Goal: Task Accomplishment & Management: Complete application form

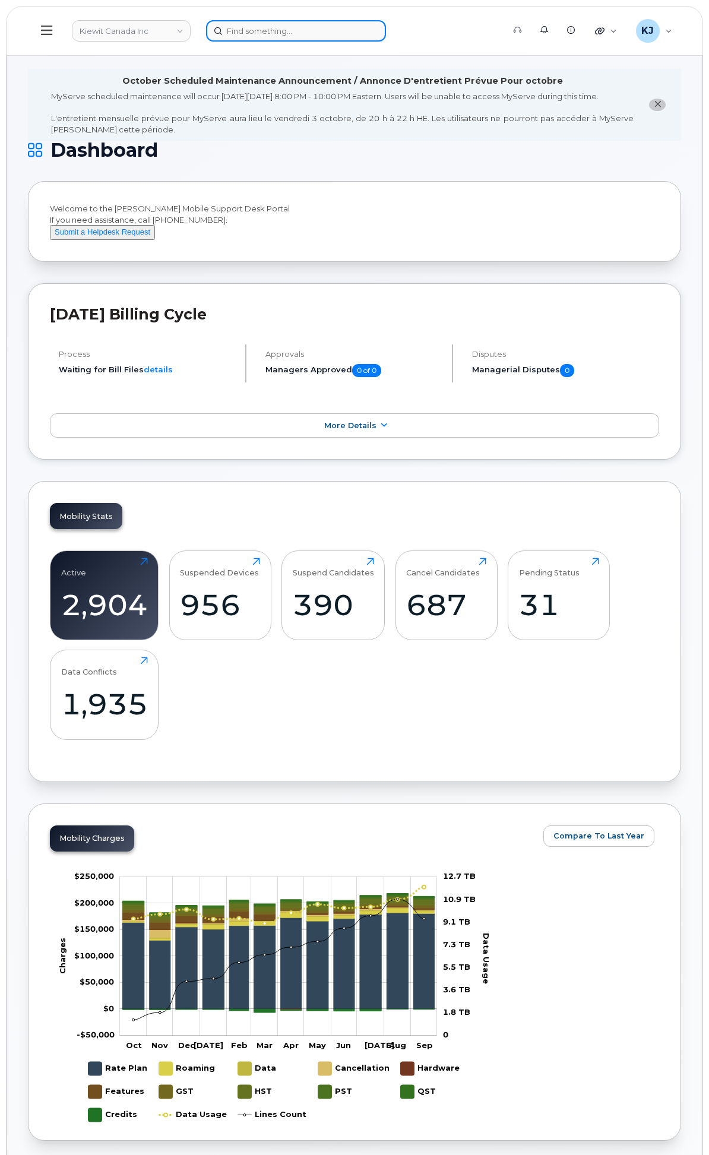
click at [386, 24] on input at bounding box center [296, 30] width 180 height 21
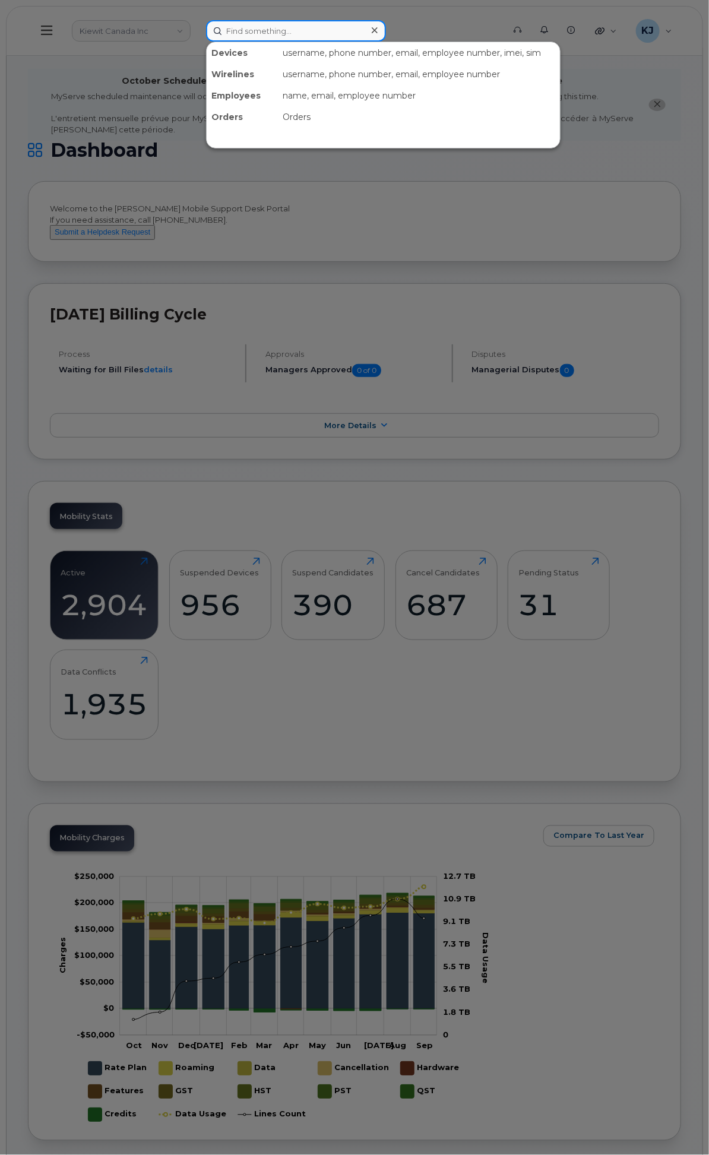
paste input "WO1091191"
click at [386, 26] on input "WO1091191" at bounding box center [296, 30] width 180 height 21
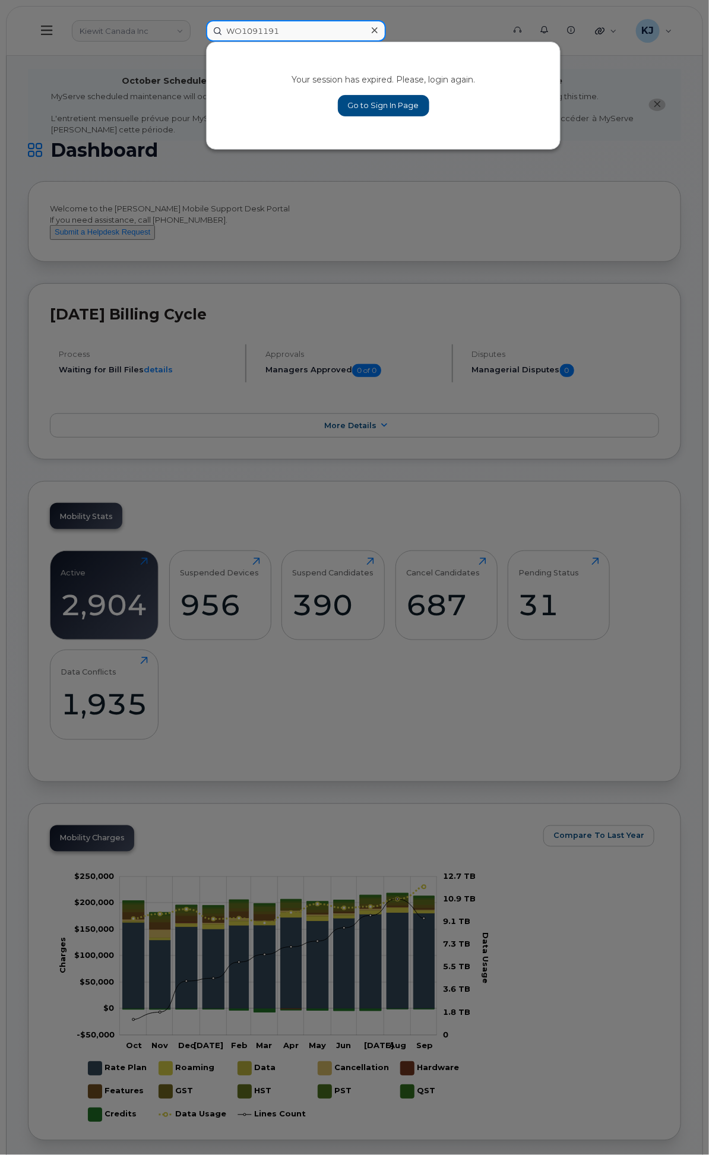
type input "WO1091191"
click at [383, 26] on div at bounding box center [374, 30] width 17 height 17
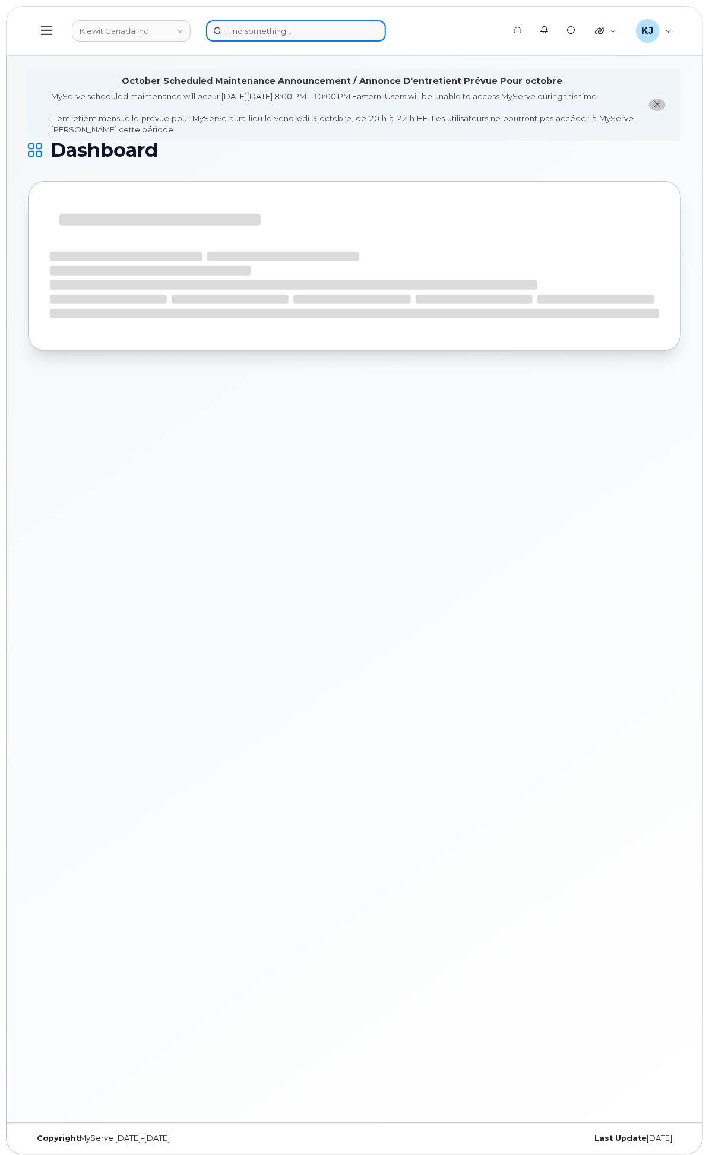
click at [386, 28] on input at bounding box center [296, 30] width 180 height 21
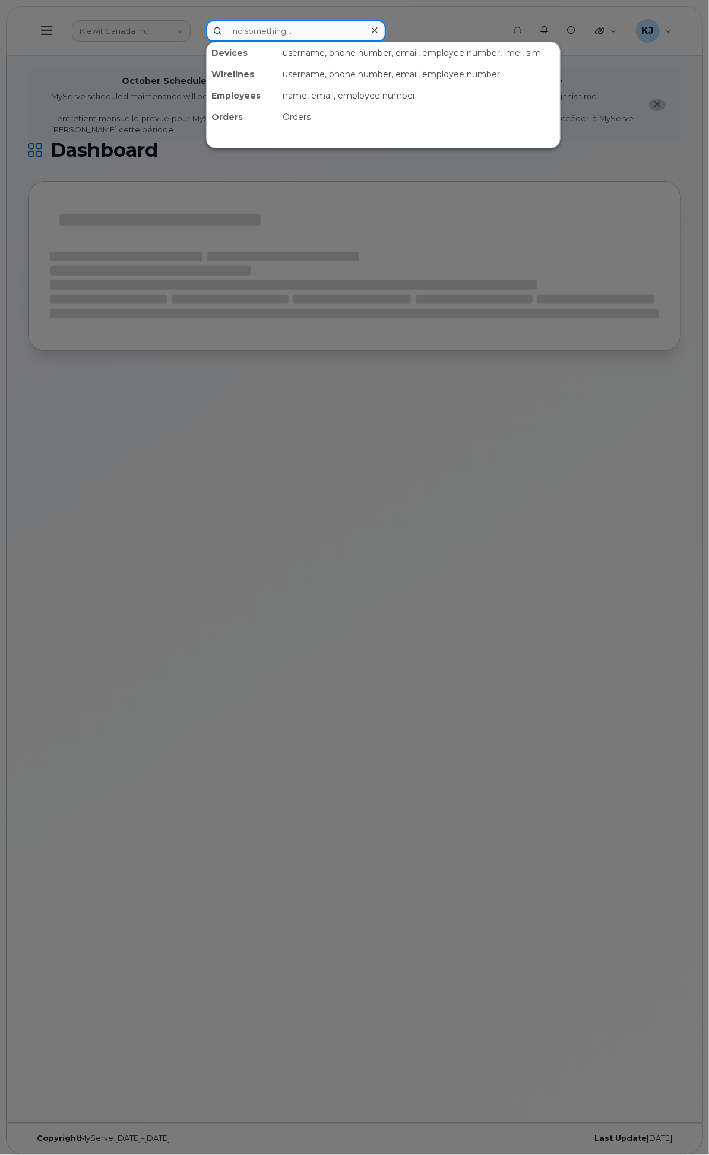
paste input "WO1091191"
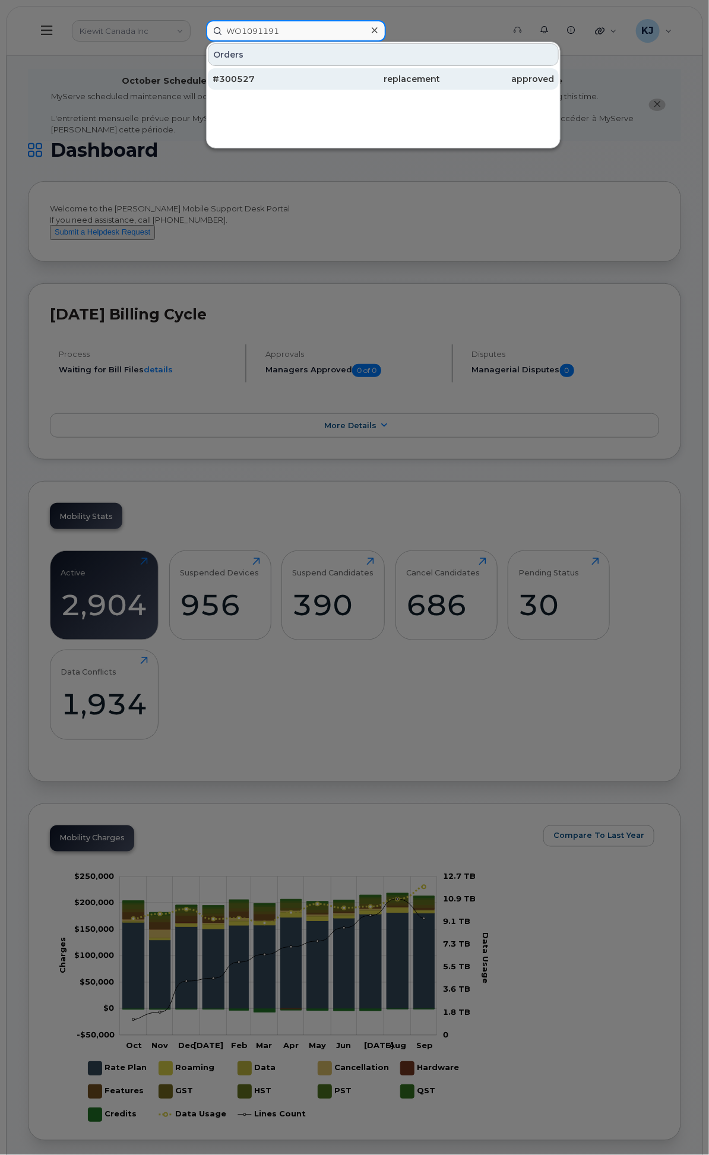
type input "WO1091191"
click at [327, 68] on div "#300527" at bounding box center [270, 78] width 114 height 21
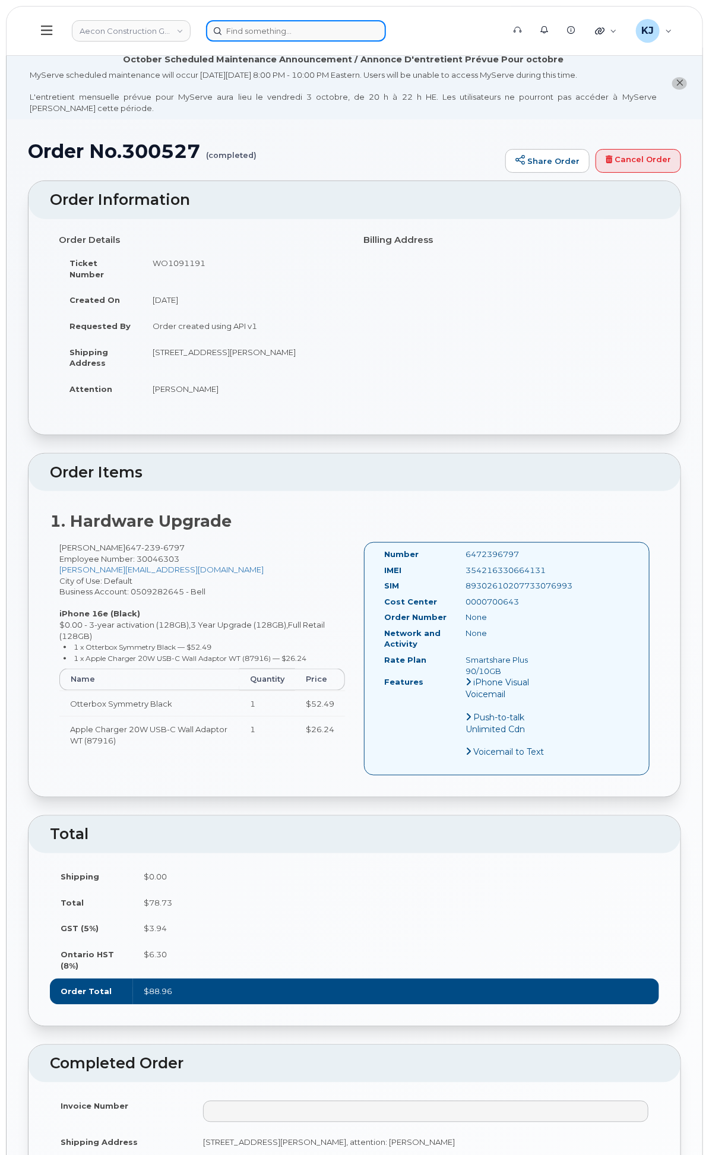
click at [373, 30] on input at bounding box center [296, 30] width 180 height 21
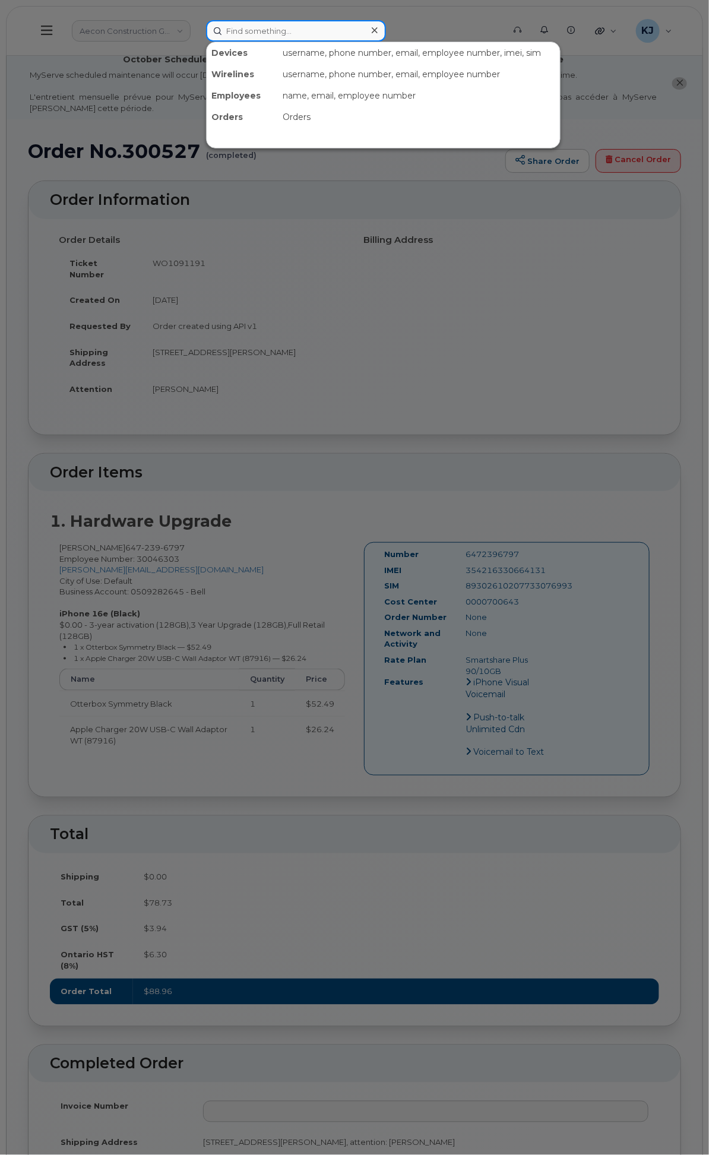
paste input "4168190992"
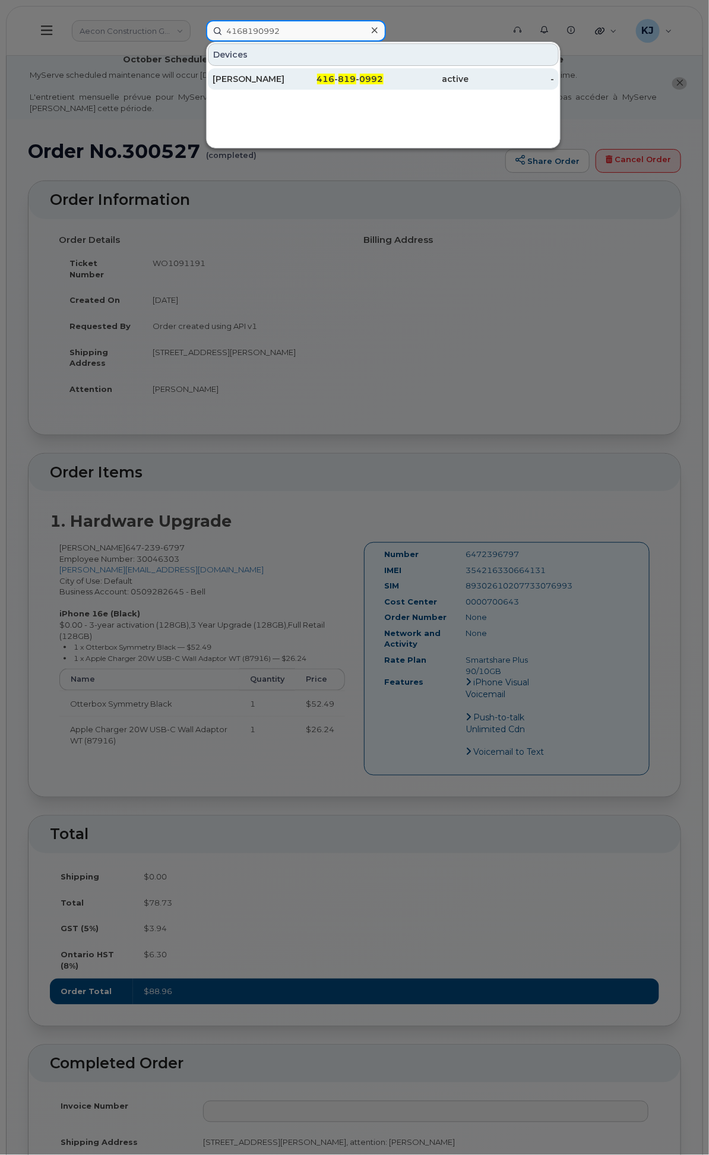
type input "4168190992"
click at [384, 75] on div "416 - 819 - 0992" at bounding box center [340, 79] width 85 height 12
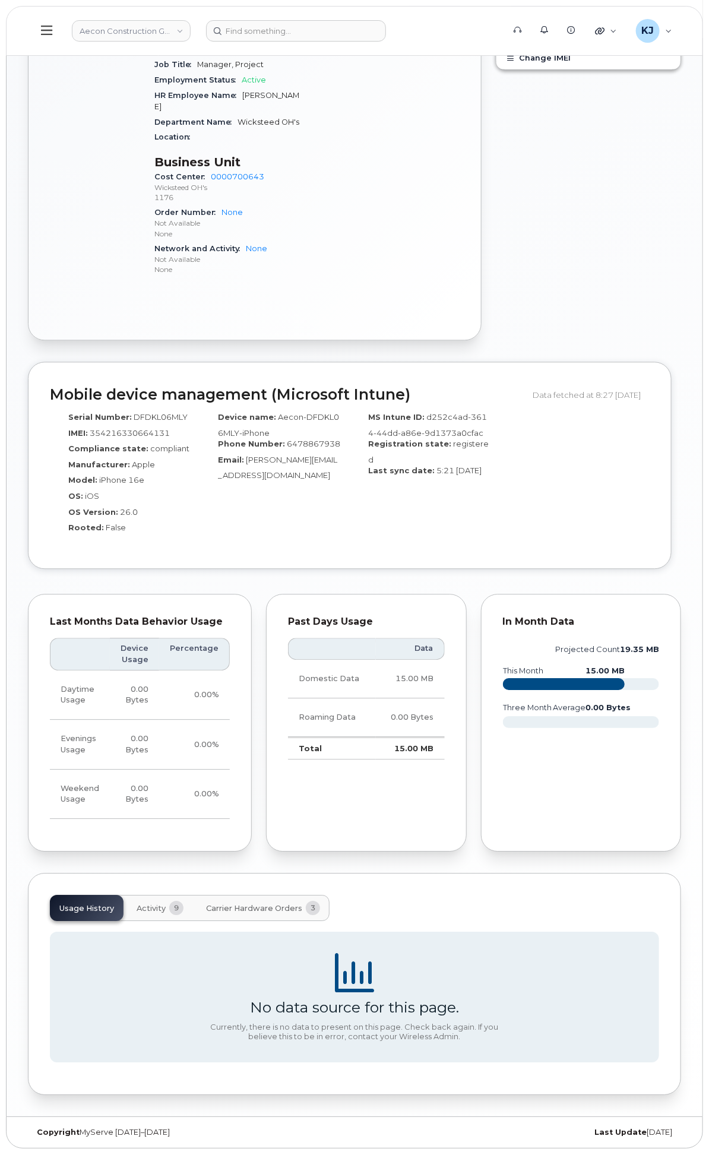
scroll to position [970, 0]
click at [183, 905] on span "9" at bounding box center [176, 908] width 14 height 14
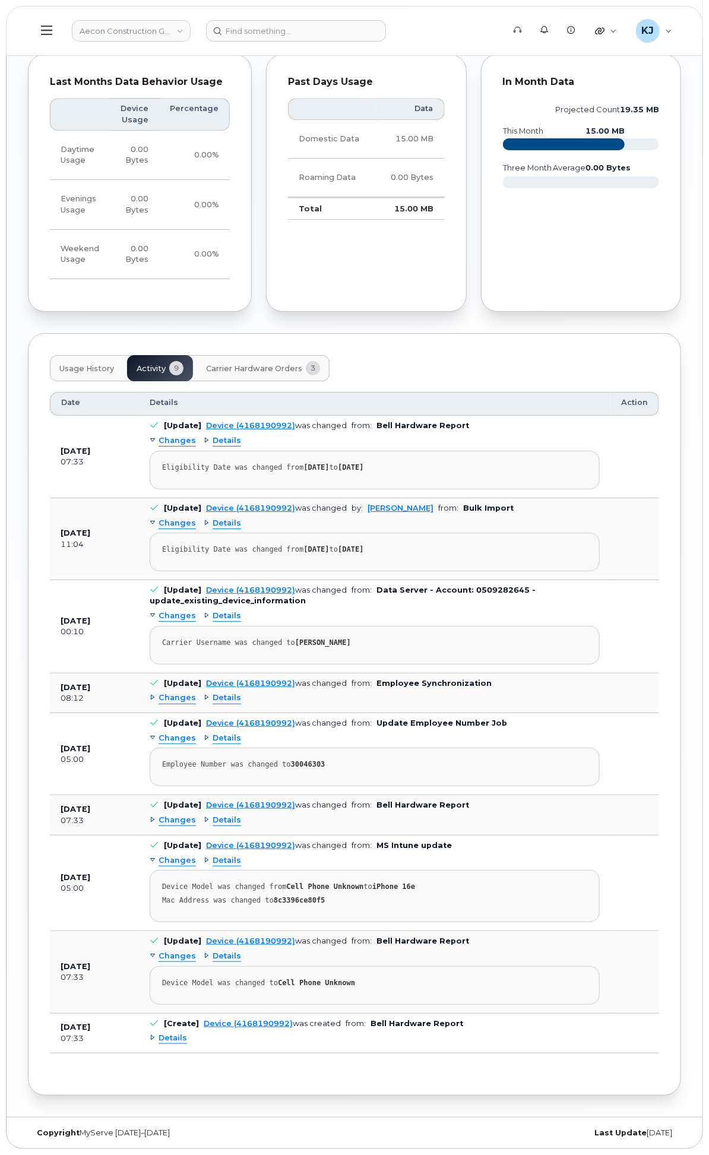
scroll to position [1598, 0]
click at [187, 1037] on span "Details" at bounding box center [173, 1038] width 28 height 11
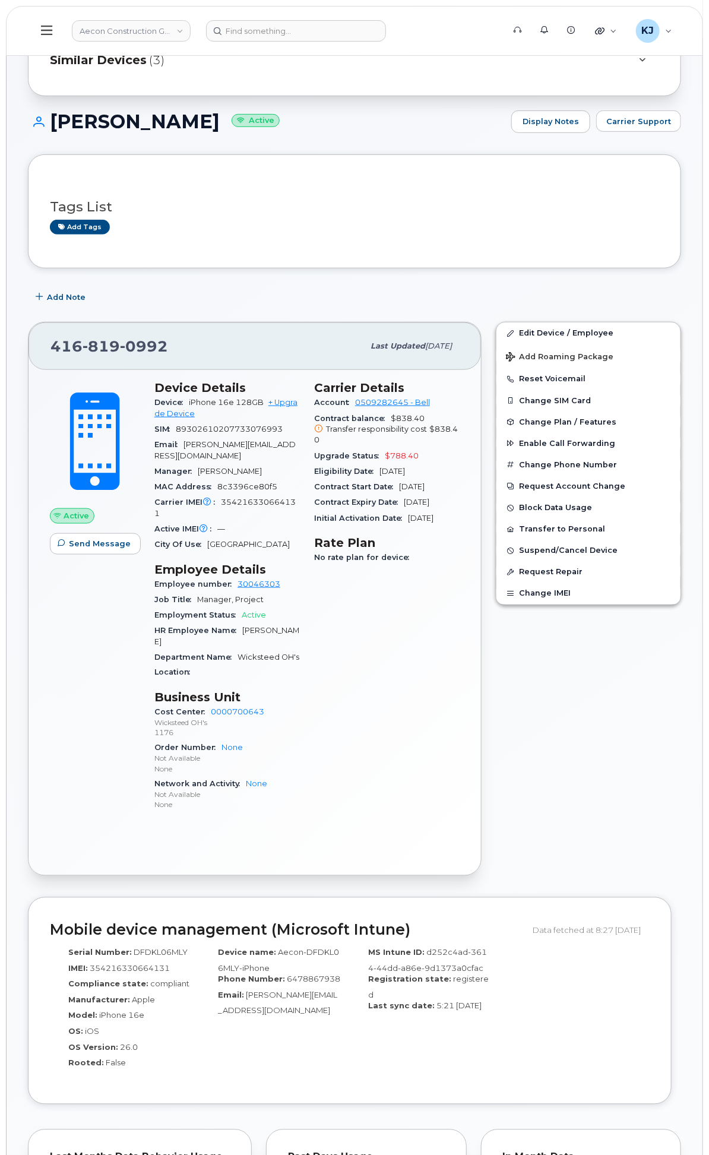
scroll to position [0, 0]
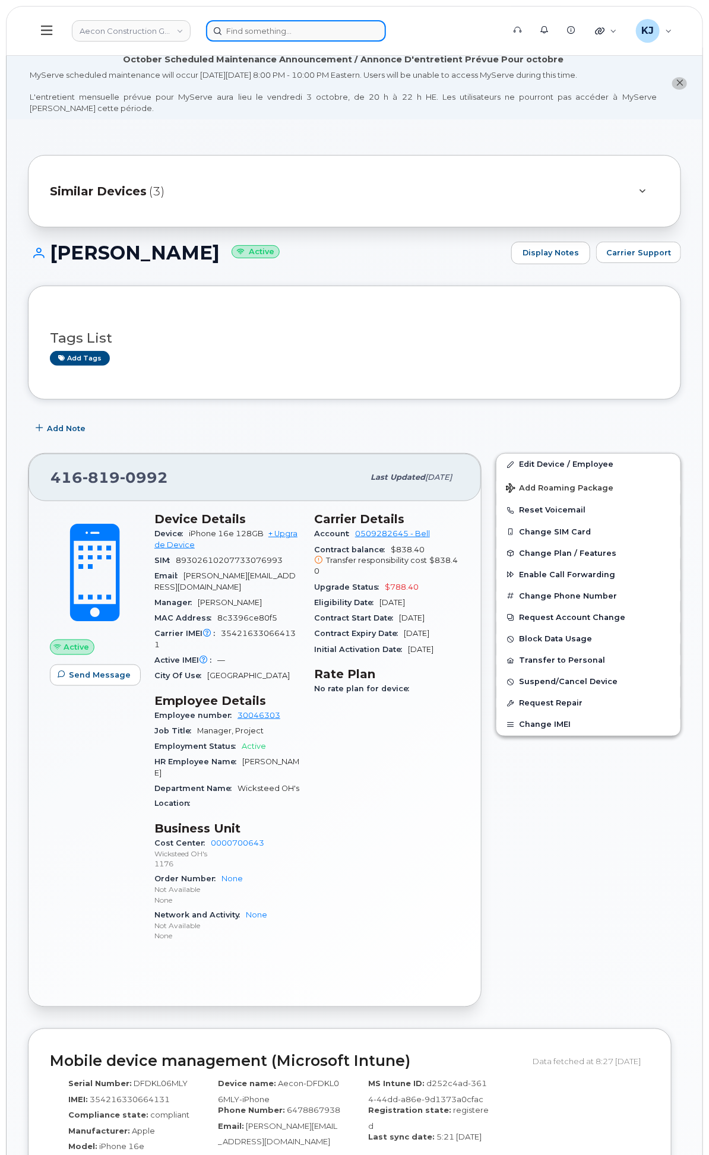
click at [382, 30] on input at bounding box center [296, 30] width 180 height 21
paste input "647 239 6797"
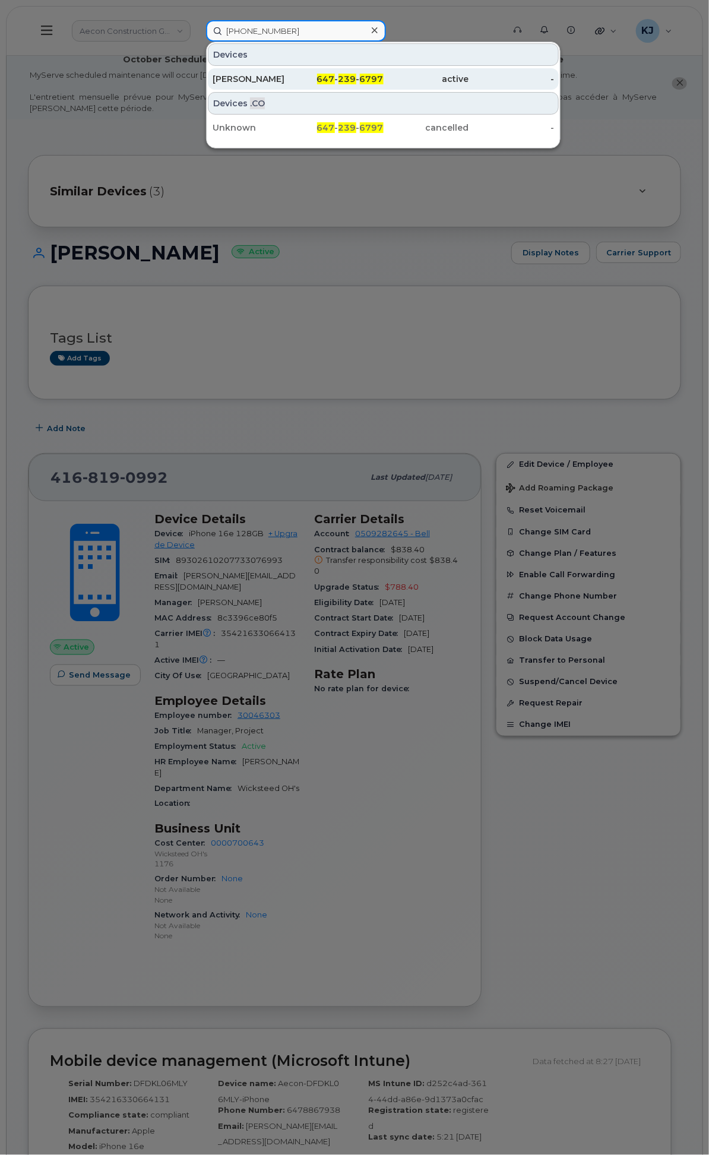
type input "647 239 6797"
click at [356, 74] on span "239" at bounding box center [347, 79] width 18 height 11
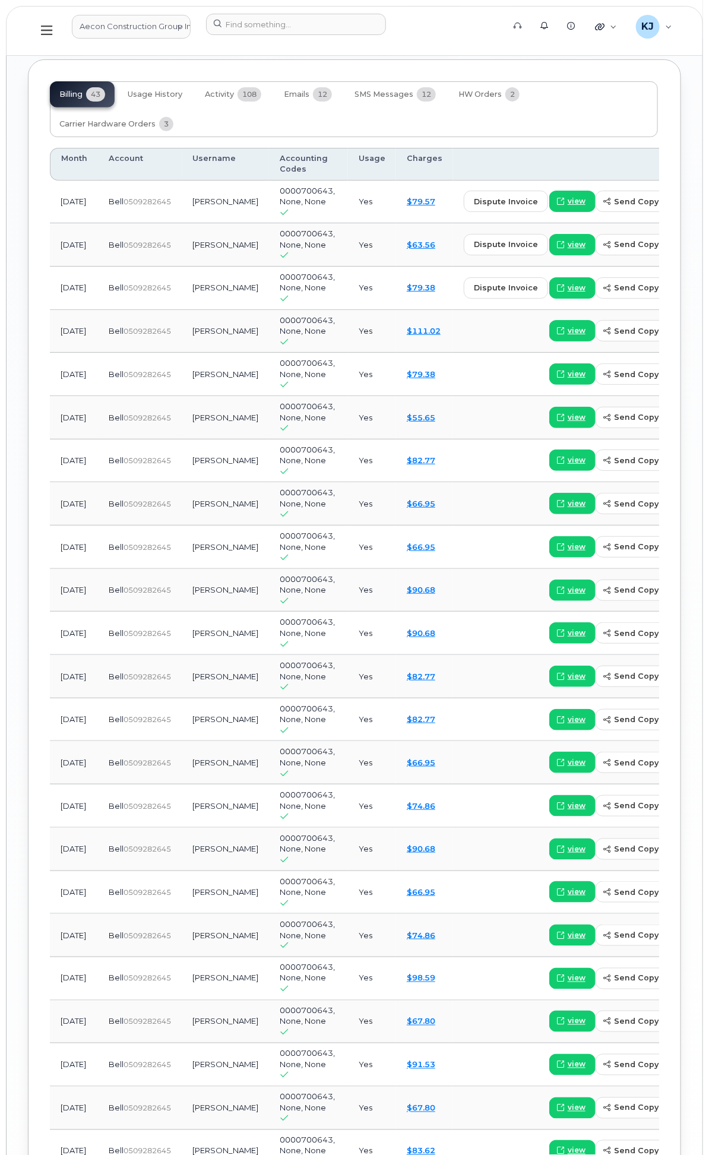
scroll to position [1847, 0]
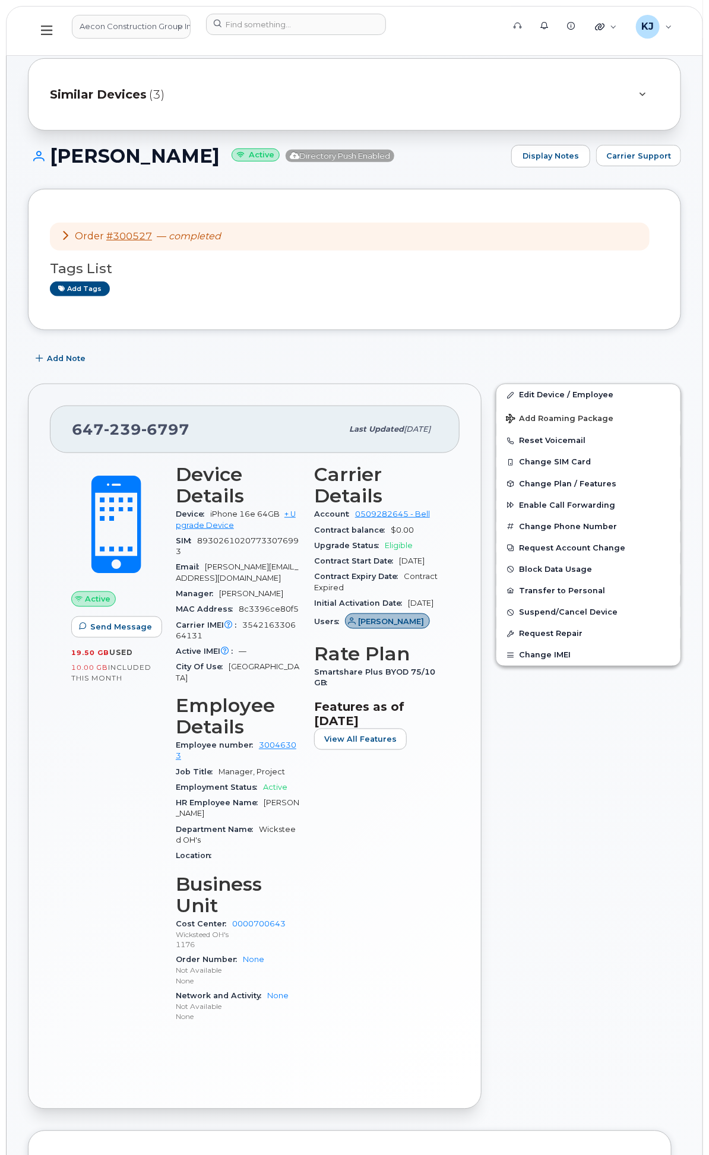
scroll to position [0, 0]
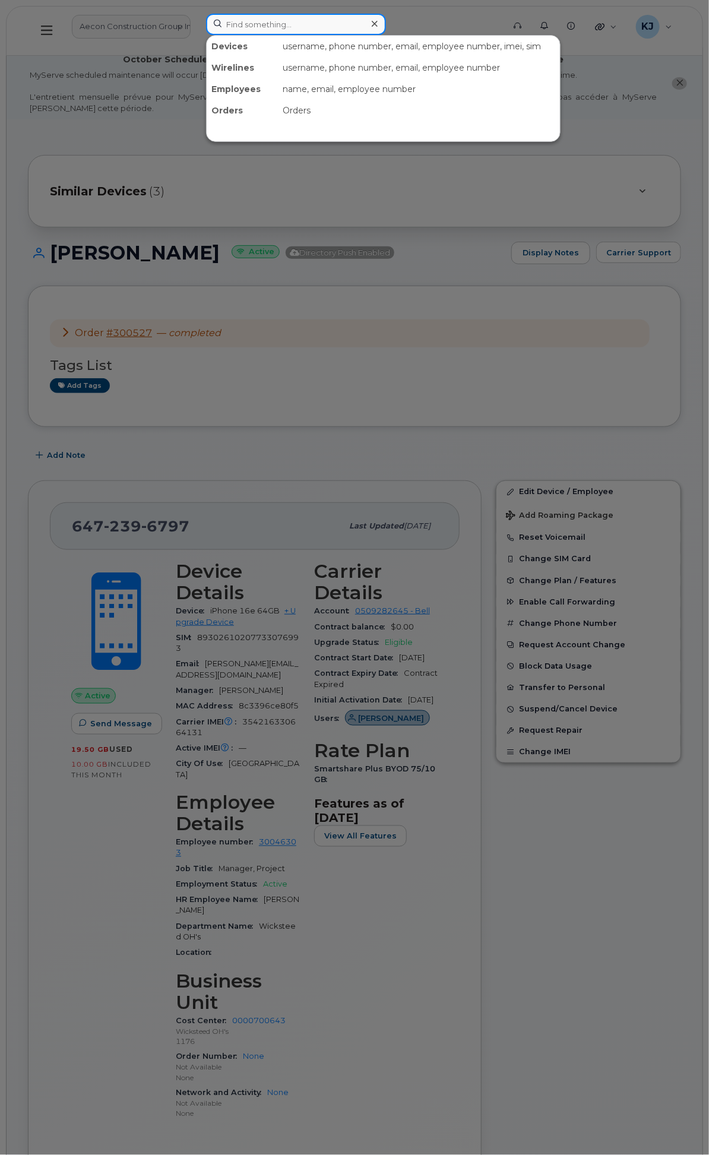
click at [386, 31] on input at bounding box center [296, 24] width 180 height 21
paste input "WO1092169"
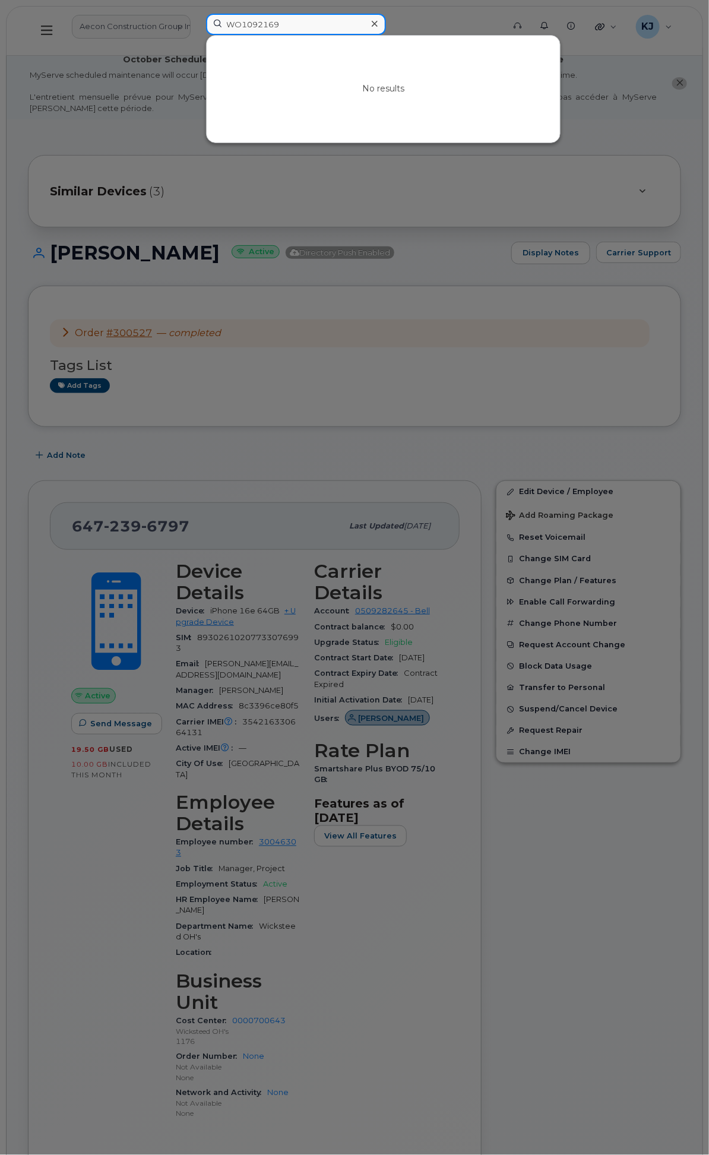
type input "WO1092169"
drag, startPoint x: 429, startPoint y: 26, endPoint x: 0, endPoint y: 30, distance: 428.7
click at [197, 30] on div "WO1092169 No results" at bounding box center [351, 31] width 309 height 34
click at [386, 24] on input at bounding box center [296, 24] width 180 height 21
paste input "REQ954072"
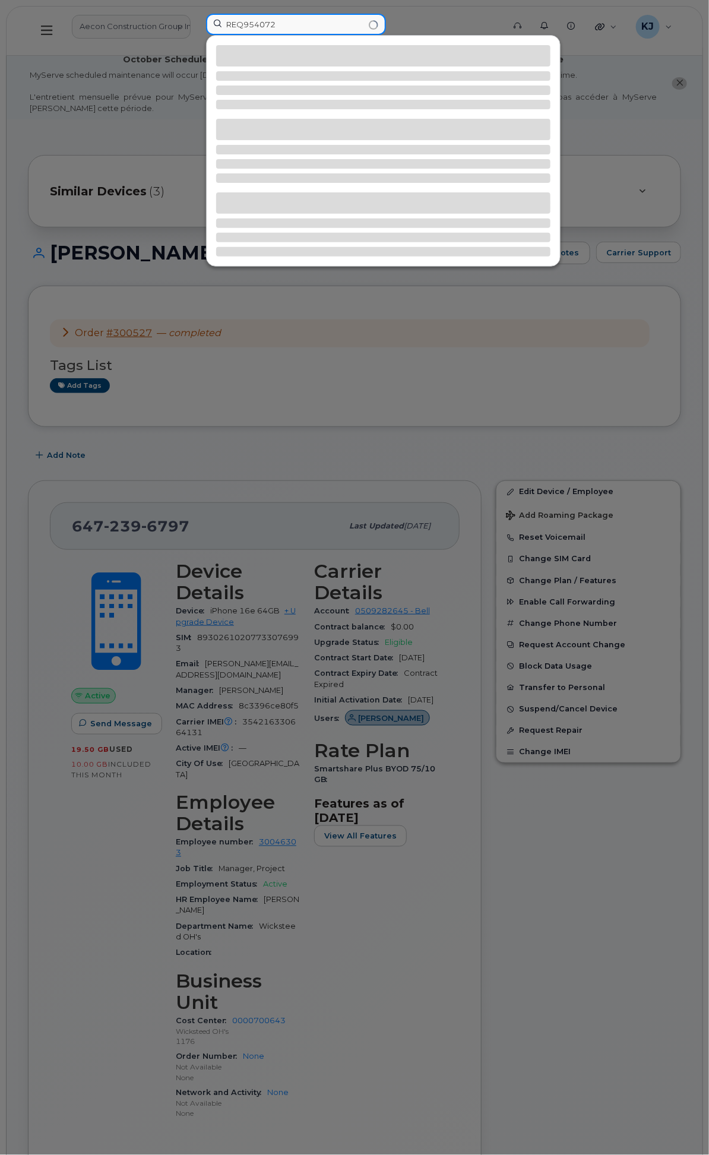
type input "REQ954072"
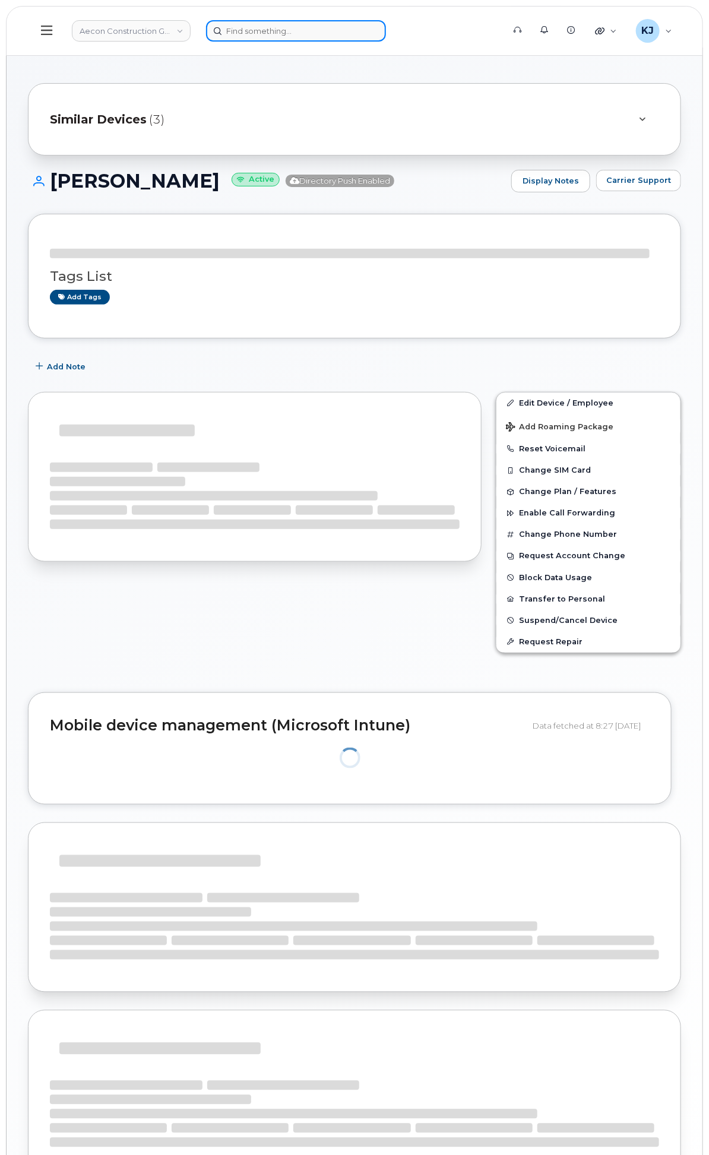
click at [386, 28] on input at bounding box center [296, 30] width 180 height 21
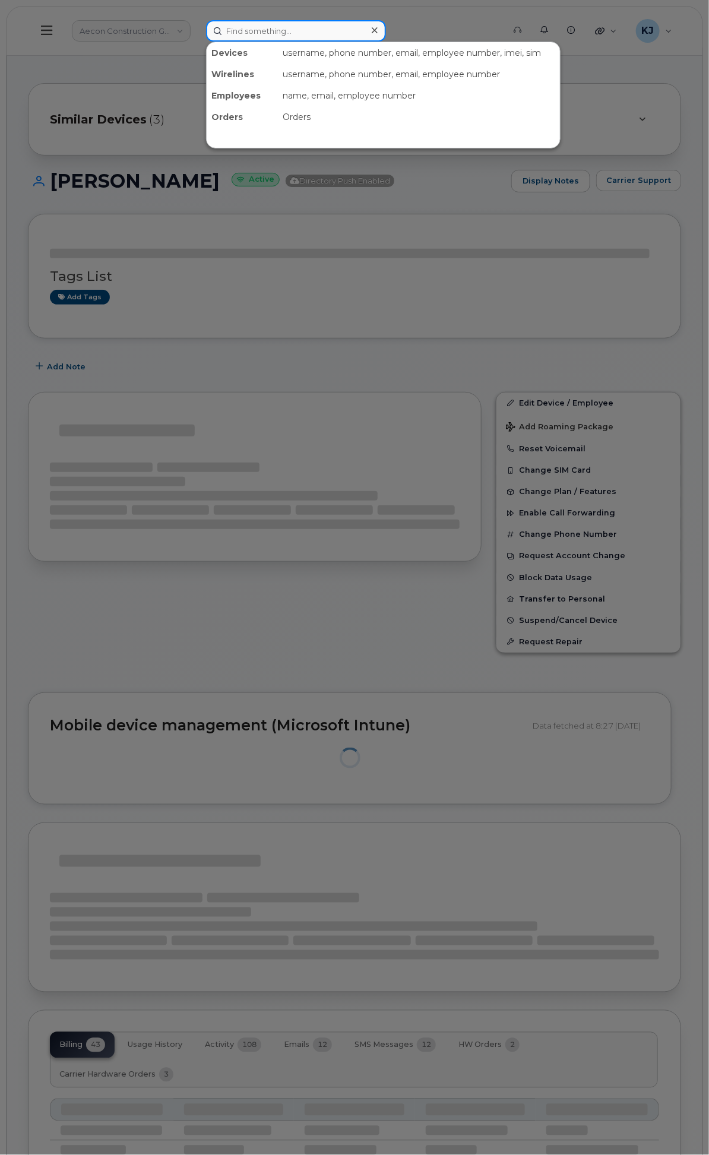
paste input "WO1092169"
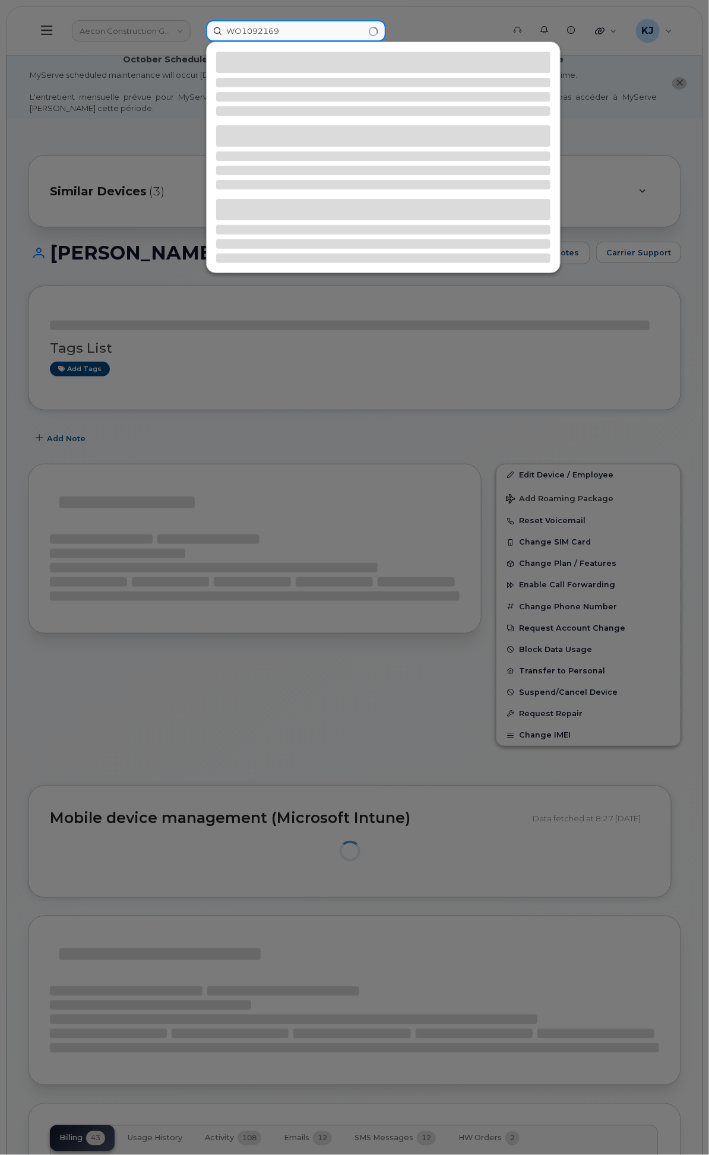
type input "WO1092169"
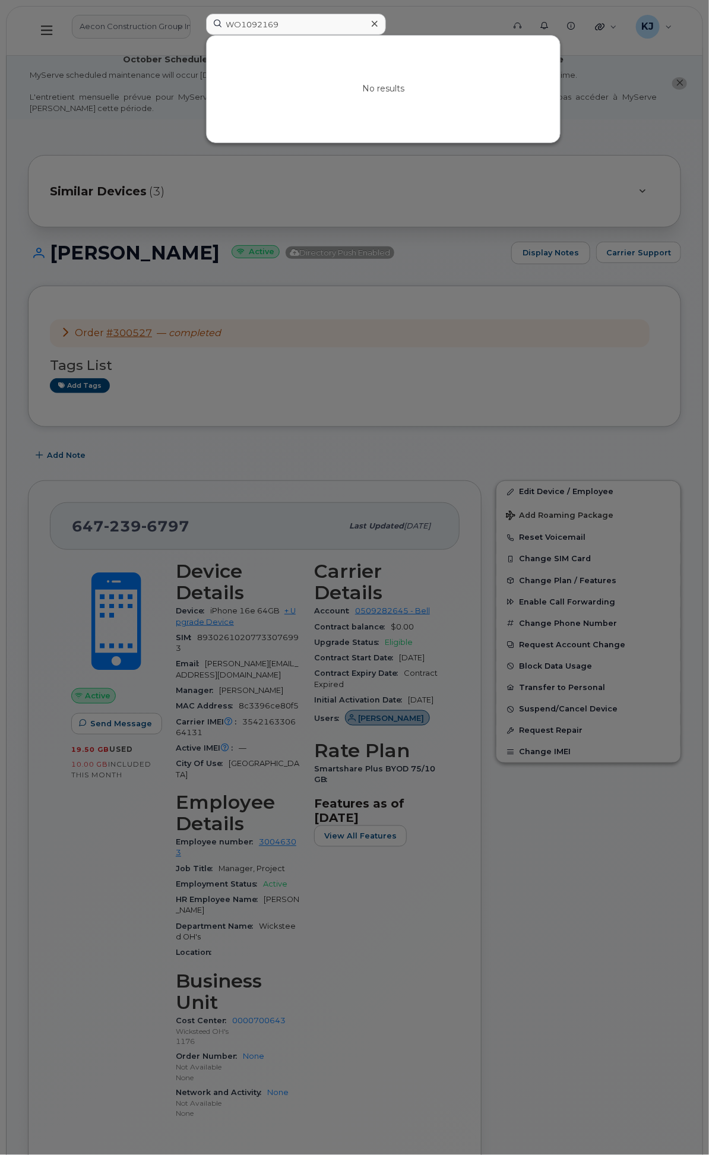
click at [378, 26] on icon at bounding box center [375, 23] width 6 height 9
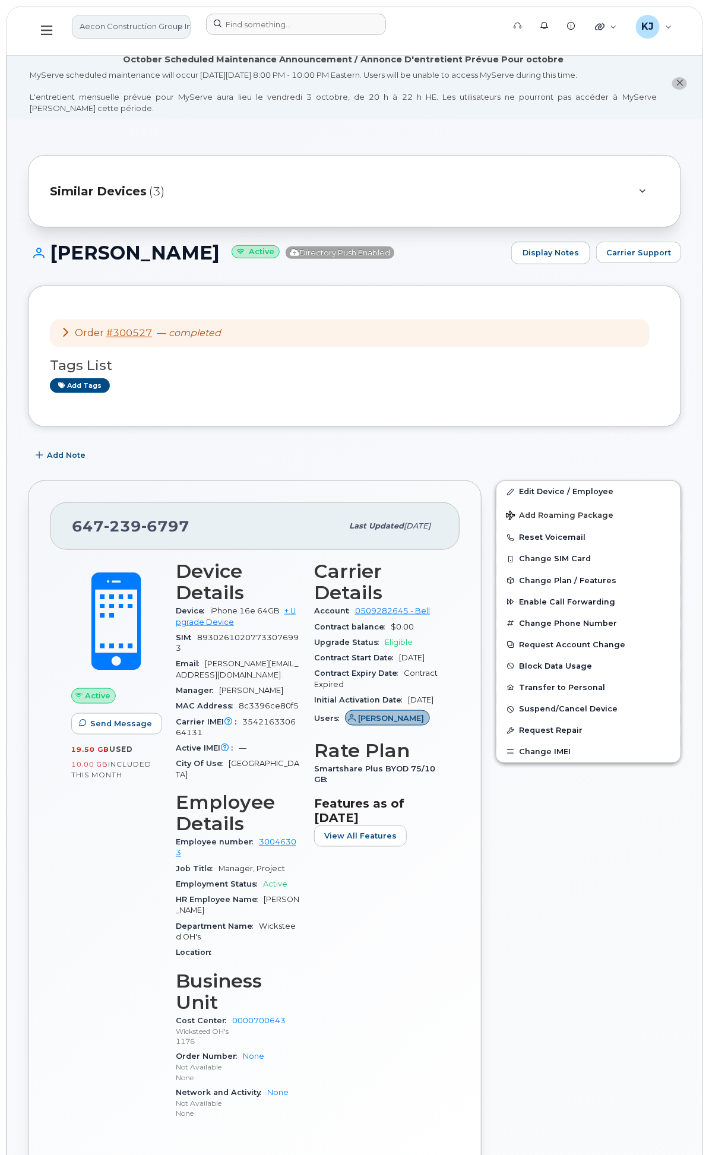
click at [191, 30] on link "Aecon Construction Group Inc" at bounding box center [131, 27] width 119 height 24
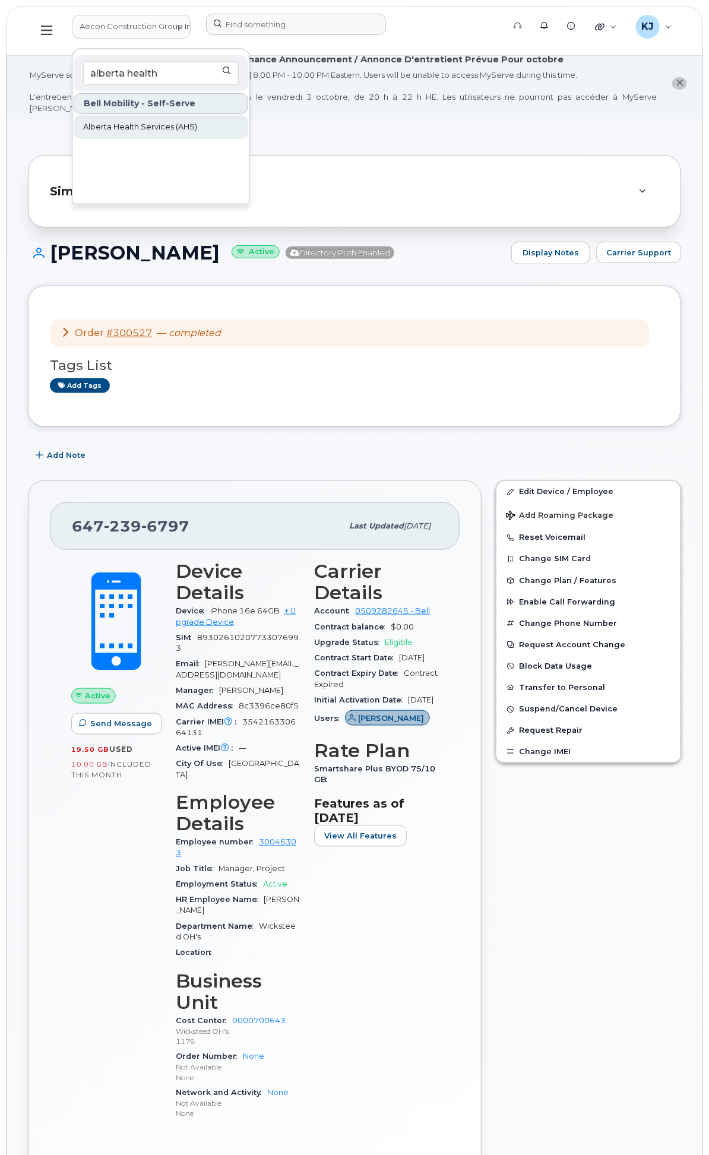
type input "alberta health"
click at [197, 121] on span "Alberta Health Services (AHS)" at bounding box center [140, 127] width 114 height 12
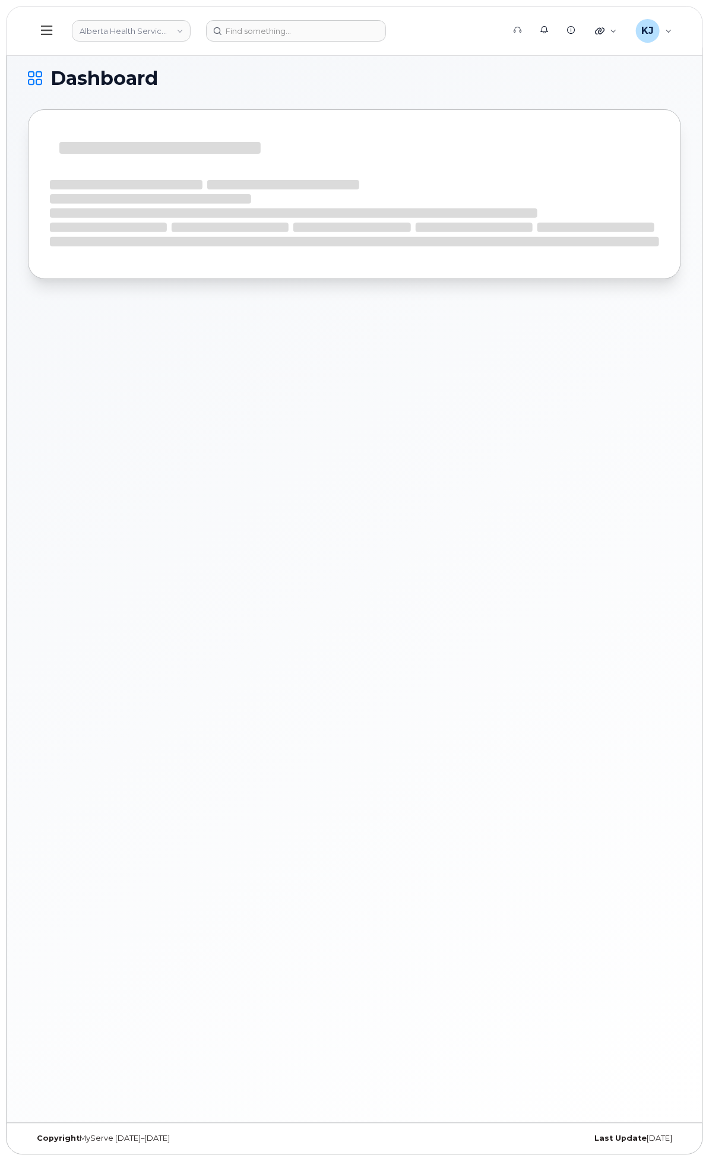
click at [0, 0] on span "Customer Settings" at bounding box center [0, 0] width 0 height 0
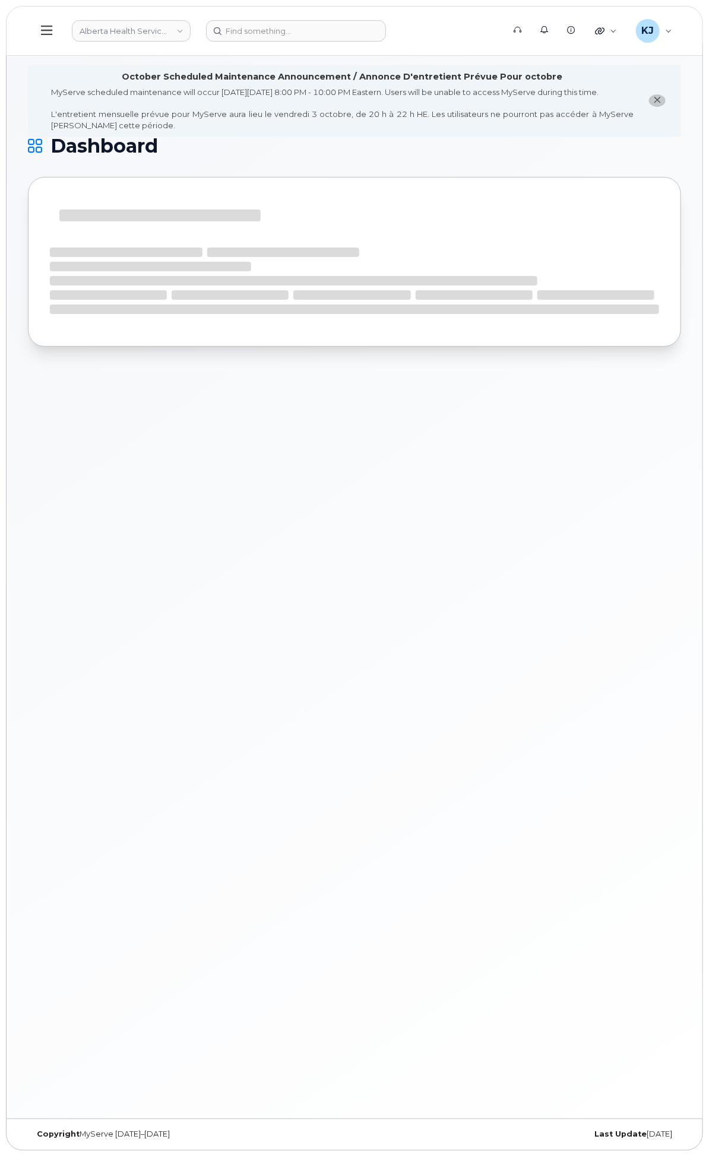
scroll to position [6, 0]
click at [0, 0] on div "Business Accounts" at bounding box center [0, 0] width 0 height 0
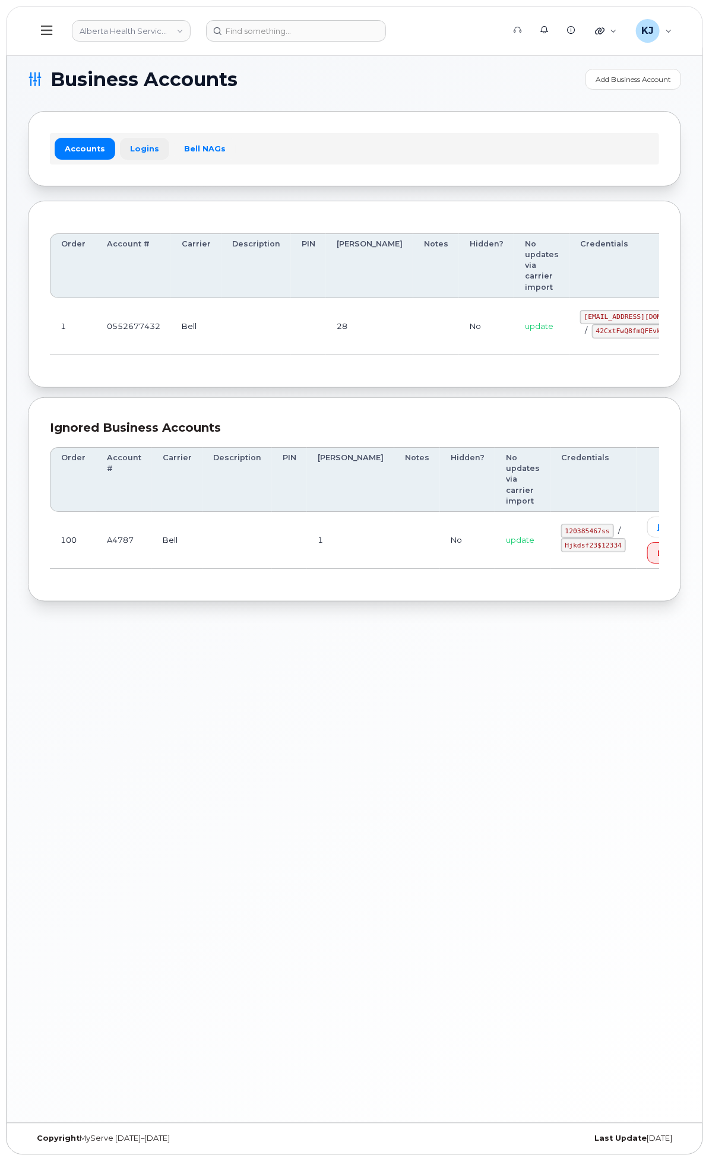
click at [169, 155] on link "Logins" at bounding box center [144, 148] width 49 height 21
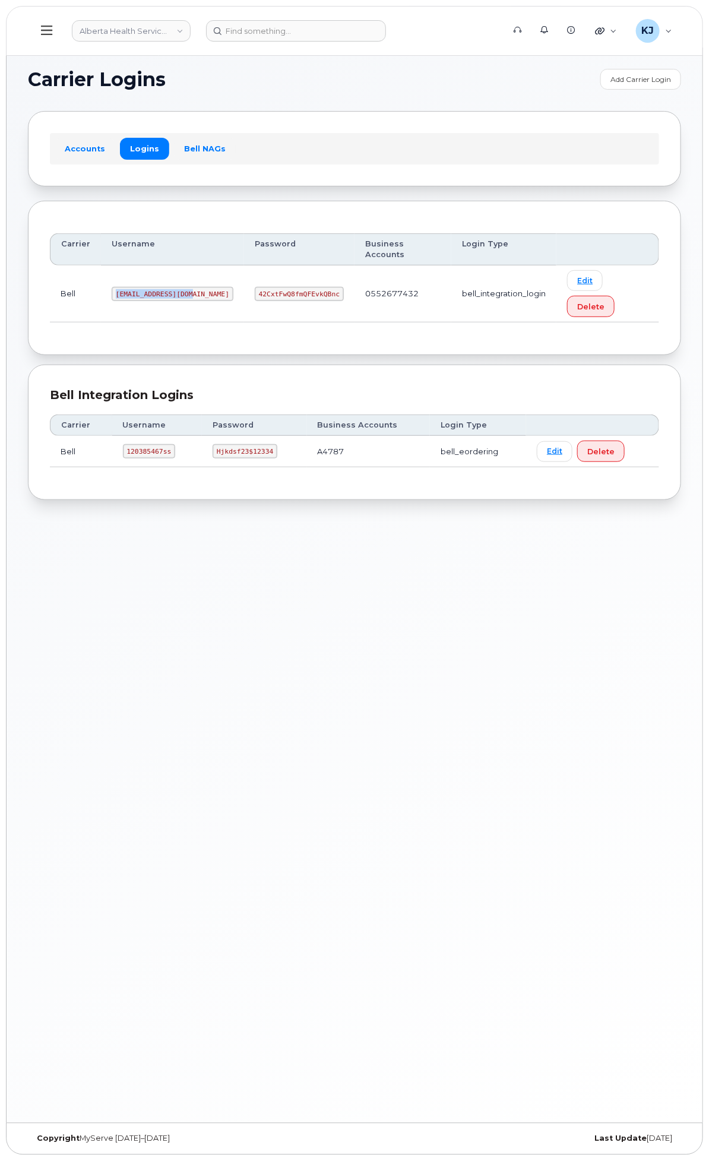
drag, startPoint x: 342, startPoint y: 294, endPoint x: 256, endPoint y: 289, distance: 85.7
click at [256, 289] on tr "Bell tphillips@dminc.com 42CxtFwQ8fmQFEvkQBnc 0552677432 bell_integration_login…" at bounding box center [354, 293] width 609 height 57
copy tr "tphillips@dminc.com"
drag, startPoint x: 373, startPoint y: 292, endPoint x: 482, endPoint y: 292, distance: 108.7
click at [482, 292] on tr "Bell tphillips@dminc.com 42CxtFwQ8fmQFEvkQBnc 0552677432 bell_integration_login…" at bounding box center [354, 293] width 609 height 57
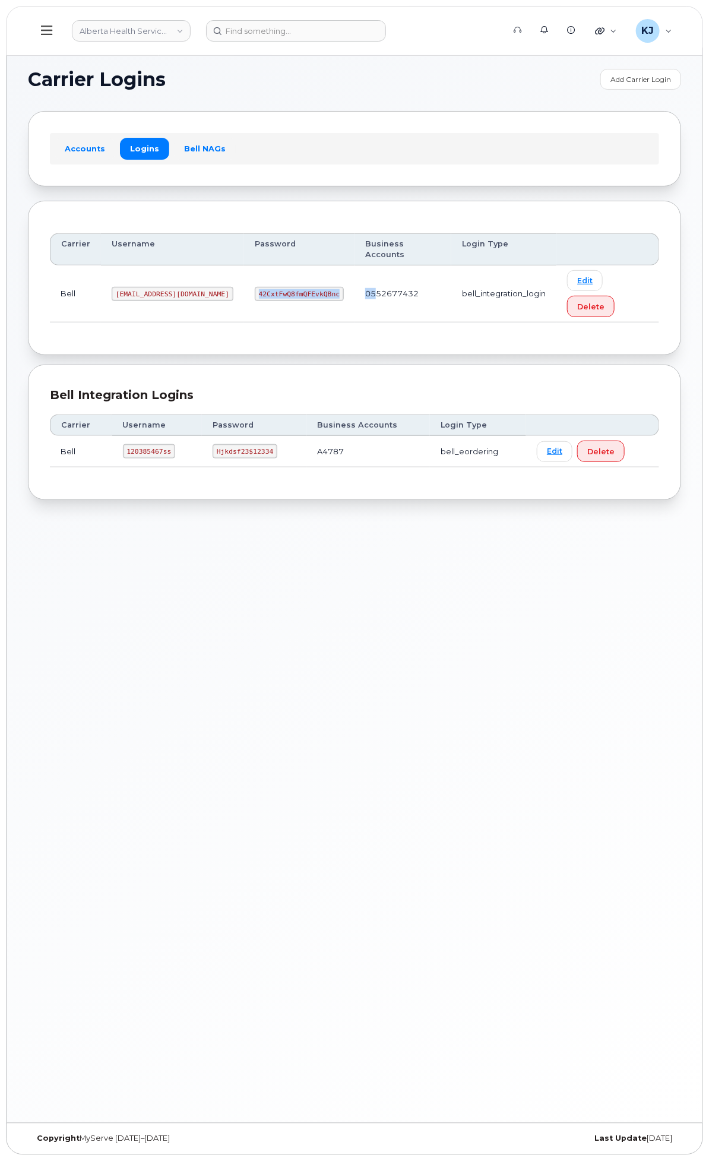
copy tr "42CxtFwQ8fmQFEvkQBnc 05"
click at [244, 308] on td "tphillips@dminc.com" at bounding box center [172, 293] width 143 height 57
drag, startPoint x: 373, startPoint y: 293, endPoint x: 446, endPoint y: 289, distance: 73.7
click at [344, 289] on code "42CxtFwQ8fmQFEvkQBnc" at bounding box center [299, 294] width 89 height 14
copy code "42CxtFwQ8fmQFEvkQBnc"
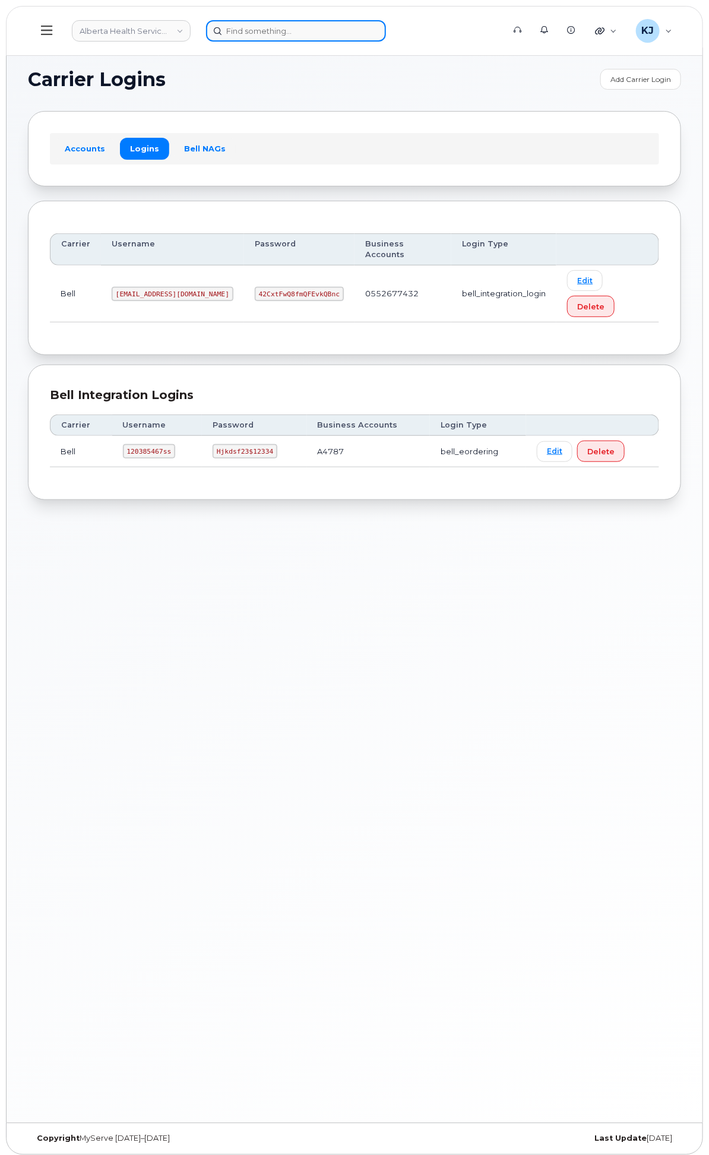
click at [386, 20] on input at bounding box center [296, 30] width 180 height 21
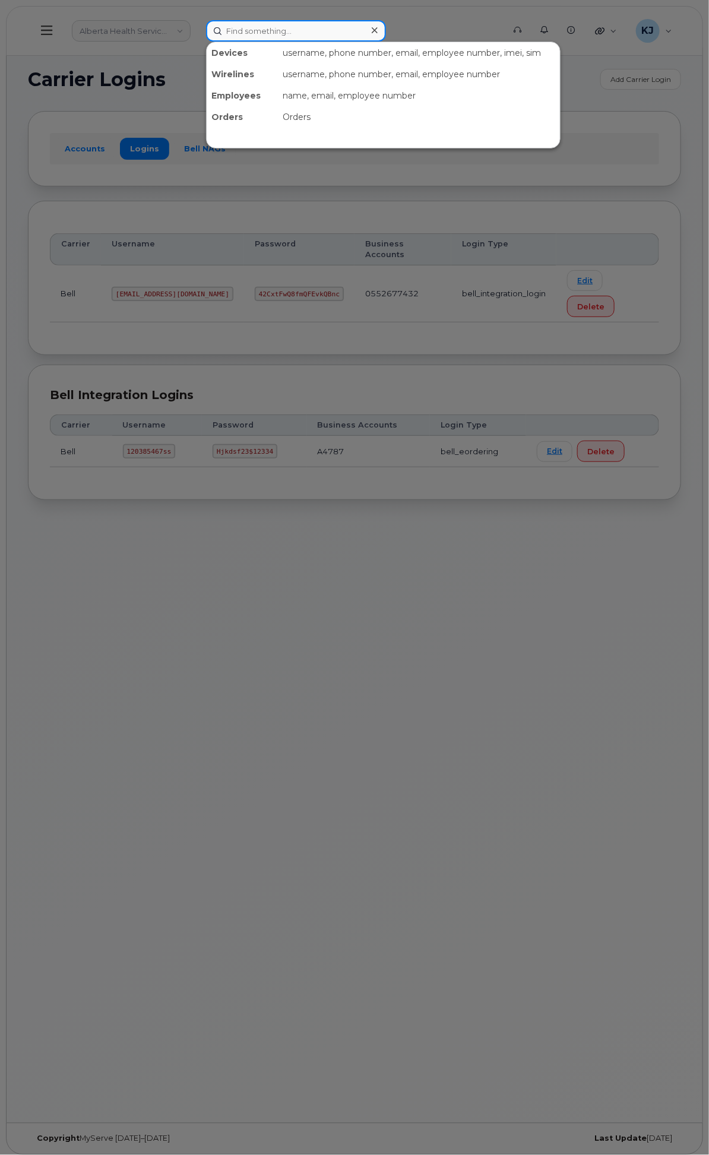
paste input "5875912912"
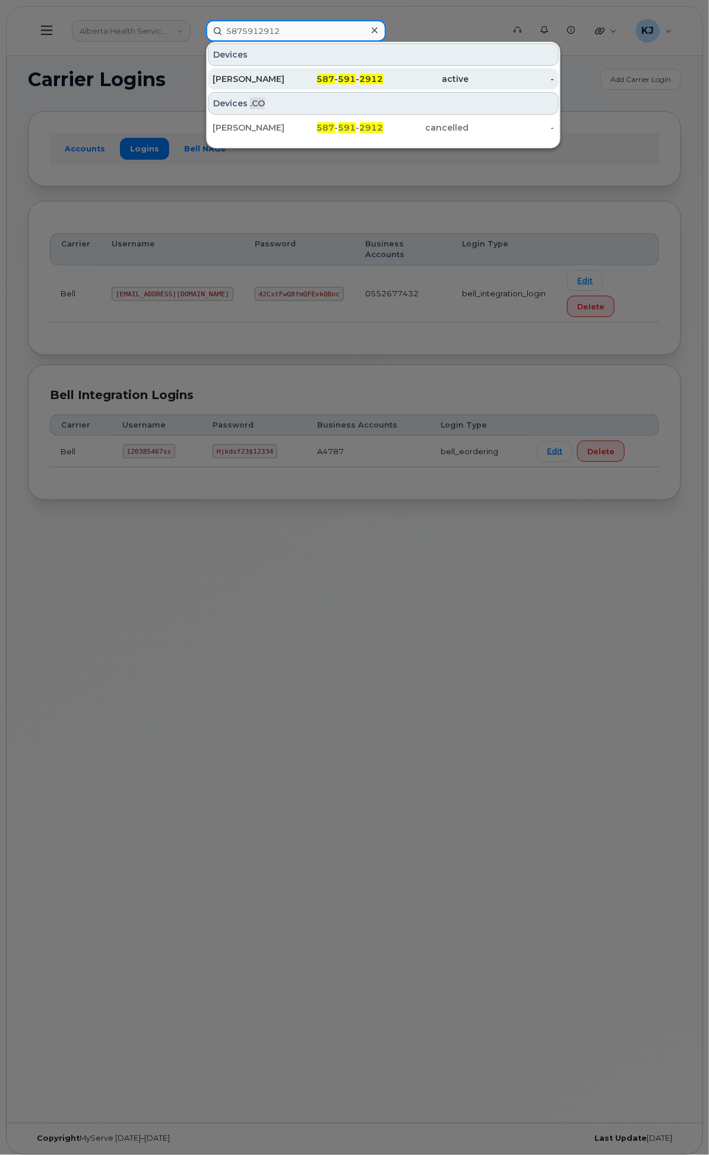
type input "5875912912"
click at [335, 77] on span "587" at bounding box center [326, 79] width 18 height 11
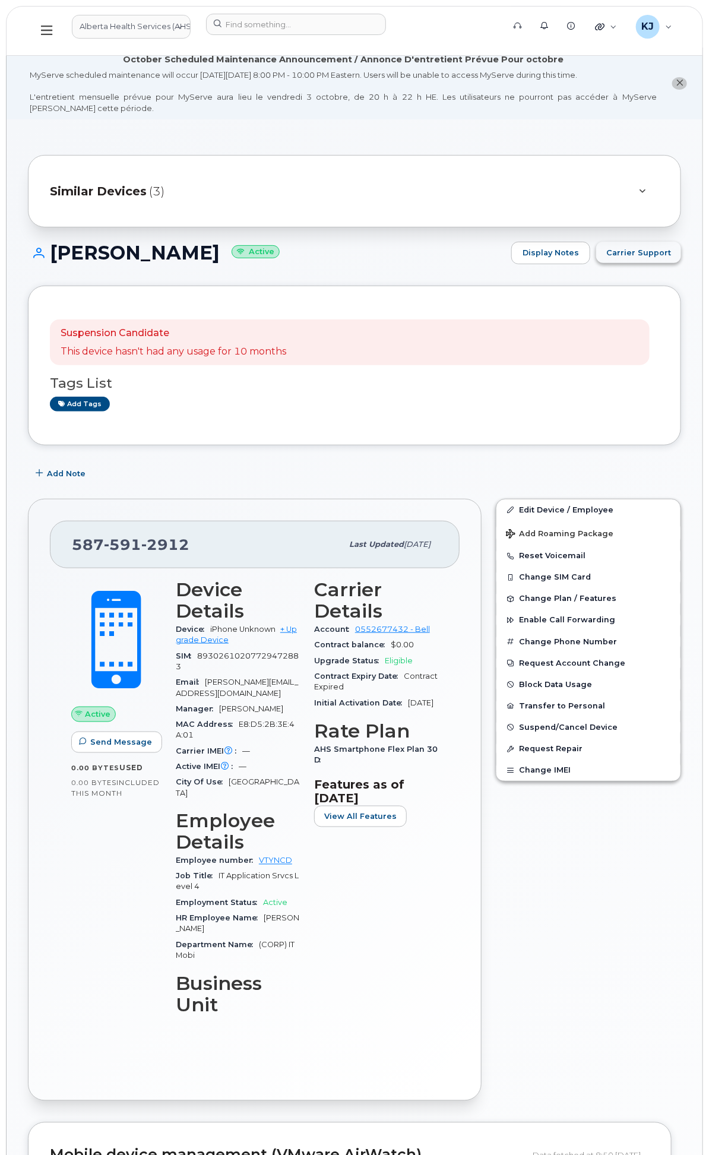
click at [651, 258] on span "Carrier Support" at bounding box center [638, 252] width 65 height 11
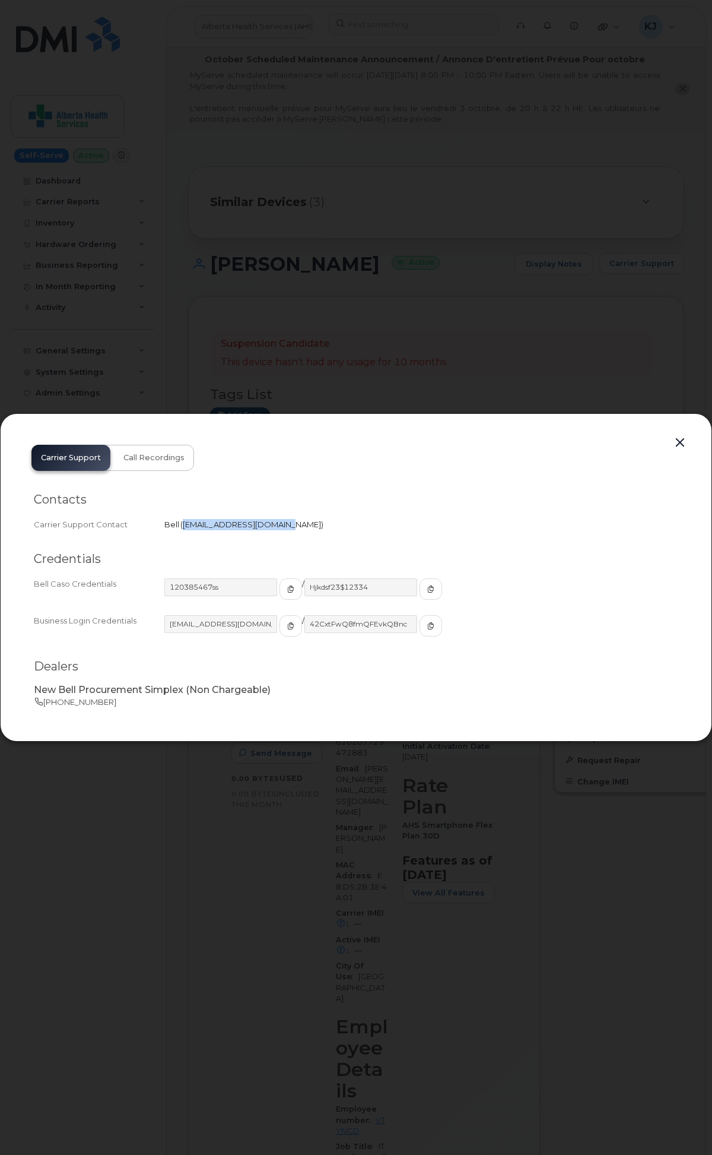
drag, startPoint x: 182, startPoint y: 524, endPoint x: 280, endPoint y: 530, distance: 97.6
click at [280, 530] on div "Bell   [EMAIL_ADDRESS][DOMAIN_NAME]" at bounding box center [421, 524] width 514 height 11
copy span "[EMAIL_ADDRESS][DOMAIN_NAME]"
click at [531, 312] on div at bounding box center [356, 577] width 712 height 1155
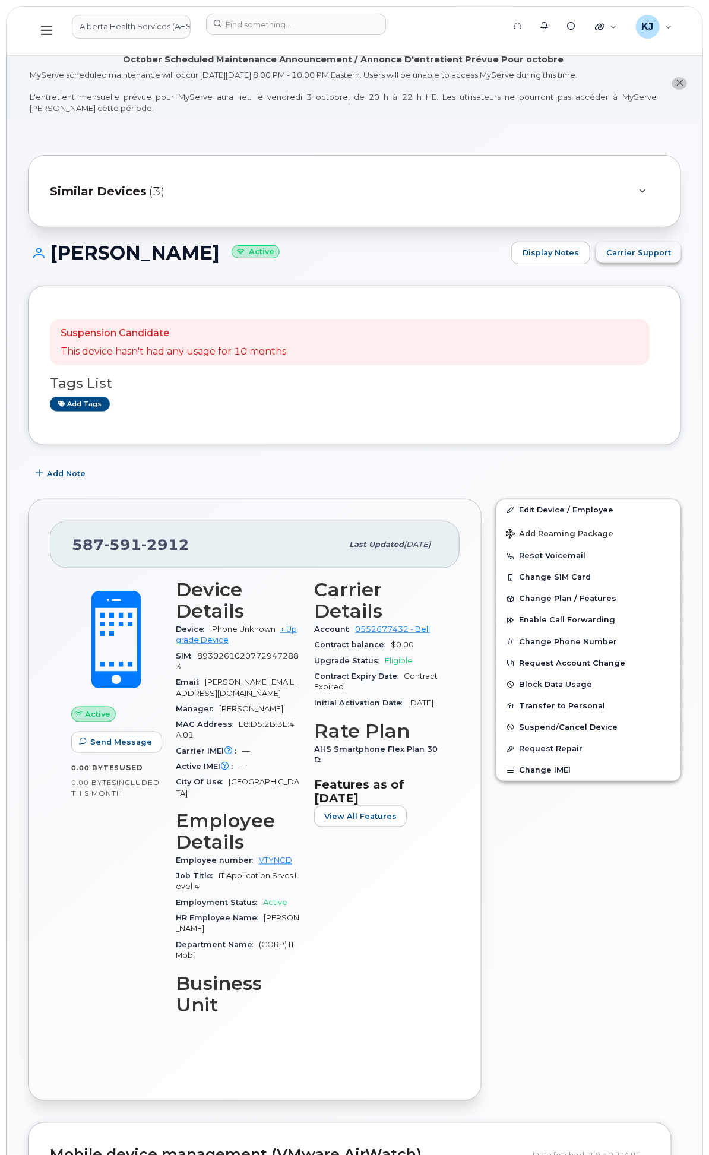
click at [638, 258] on span "Carrier Support" at bounding box center [638, 252] width 65 height 11
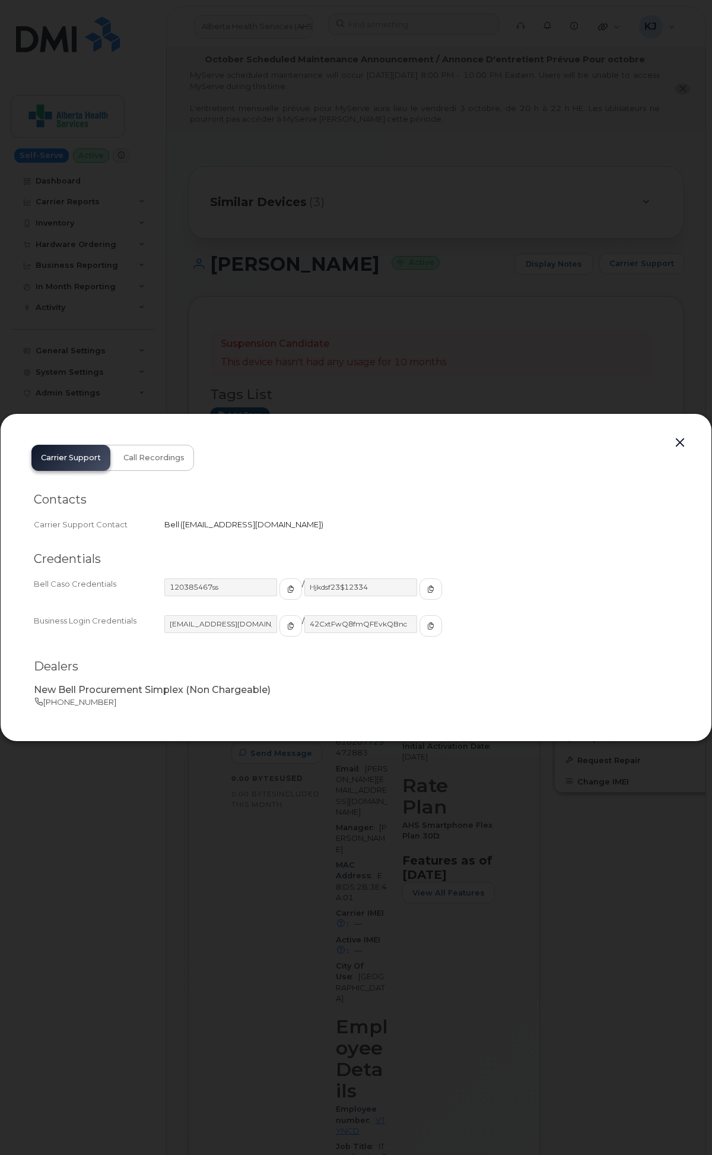
click at [242, 525] on span "[EMAIL_ADDRESS][DOMAIN_NAME]" at bounding box center [252, 524] width 138 height 9
click at [242, 525] on span "wirelessbbmcare@bell.ca" at bounding box center [252, 524] width 138 height 9
click at [221, 531] on div "Carrier Support Contact Bell   wirelessbbmcare@bell.ca" at bounding box center [356, 525] width 645 height 16
drag, startPoint x: 183, startPoint y: 523, endPoint x: 281, endPoint y: 524, distance: 98.6
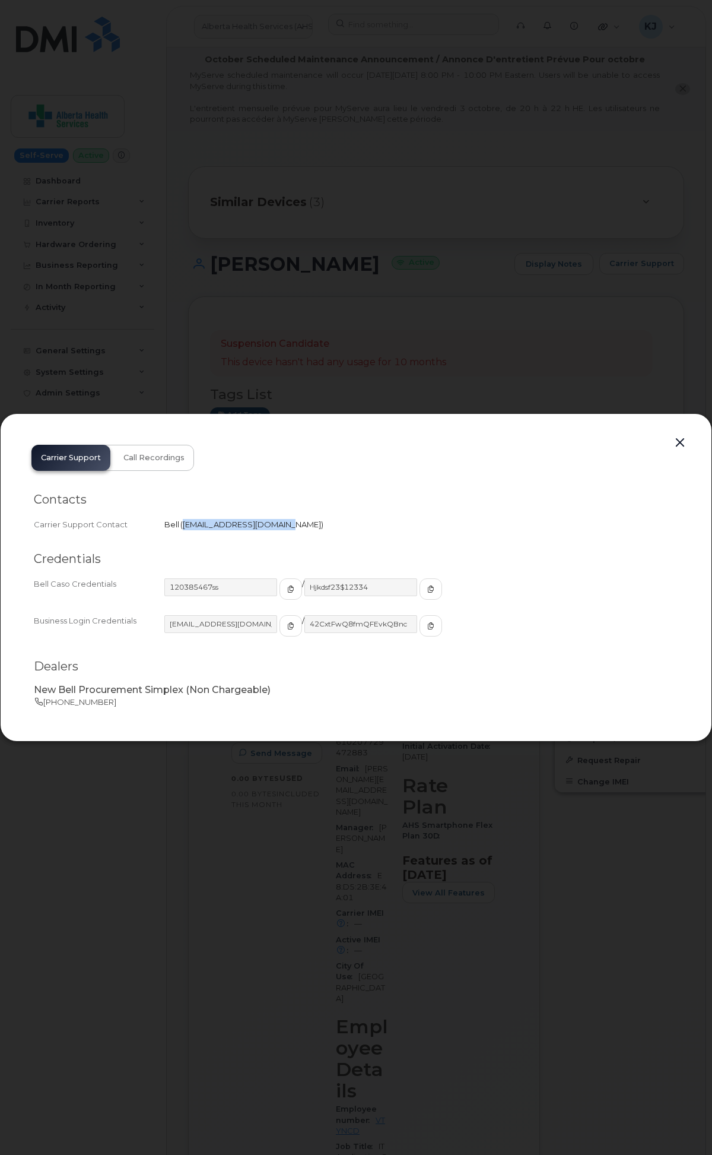
click at [281, 524] on span "wirelessbbmcare@bell.ca" at bounding box center [251, 524] width 143 height 9
copy span "wirelessbbmcare@bell.ca"
click at [500, 321] on div at bounding box center [356, 577] width 712 height 1155
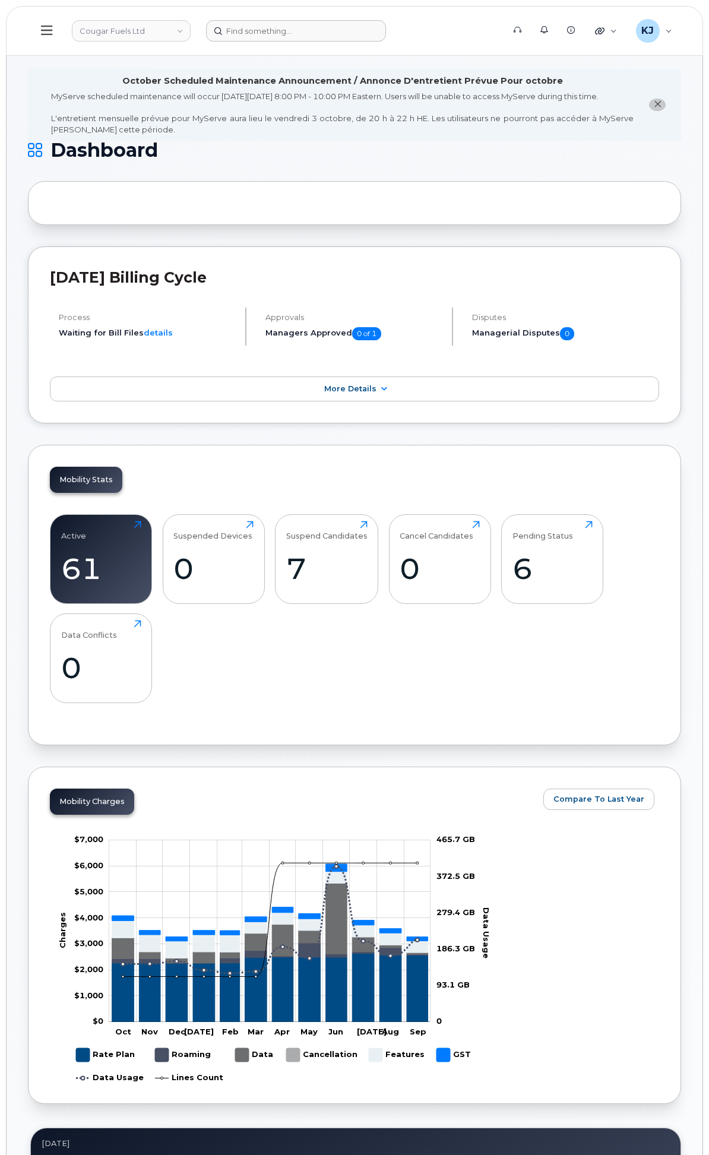
scroll to position [1517, 0]
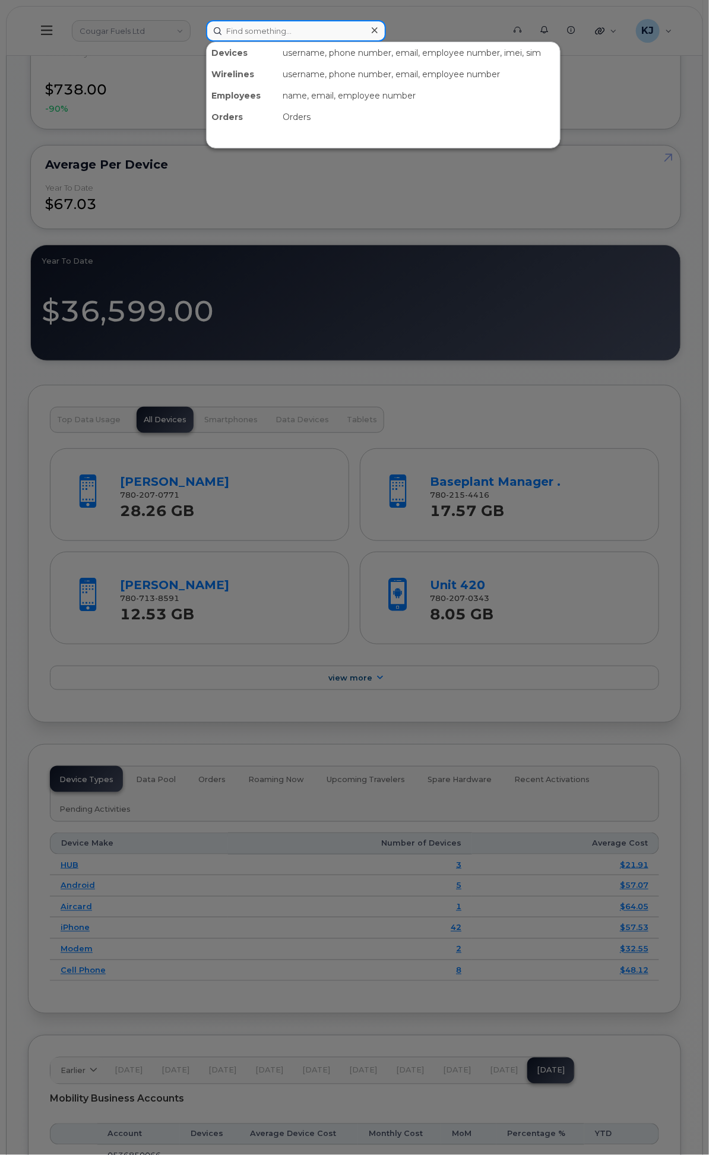
click at [386, 24] on input at bounding box center [296, 30] width 180 height 21
paste input "3011842"
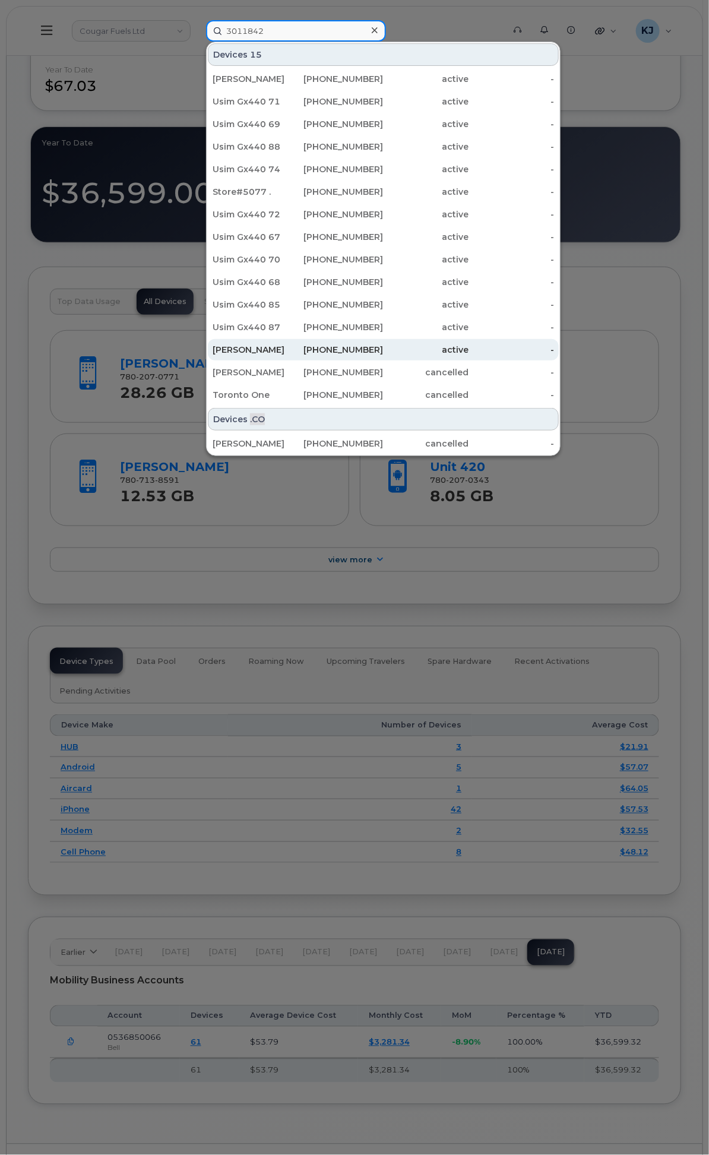
scroll to position [1469, 0]
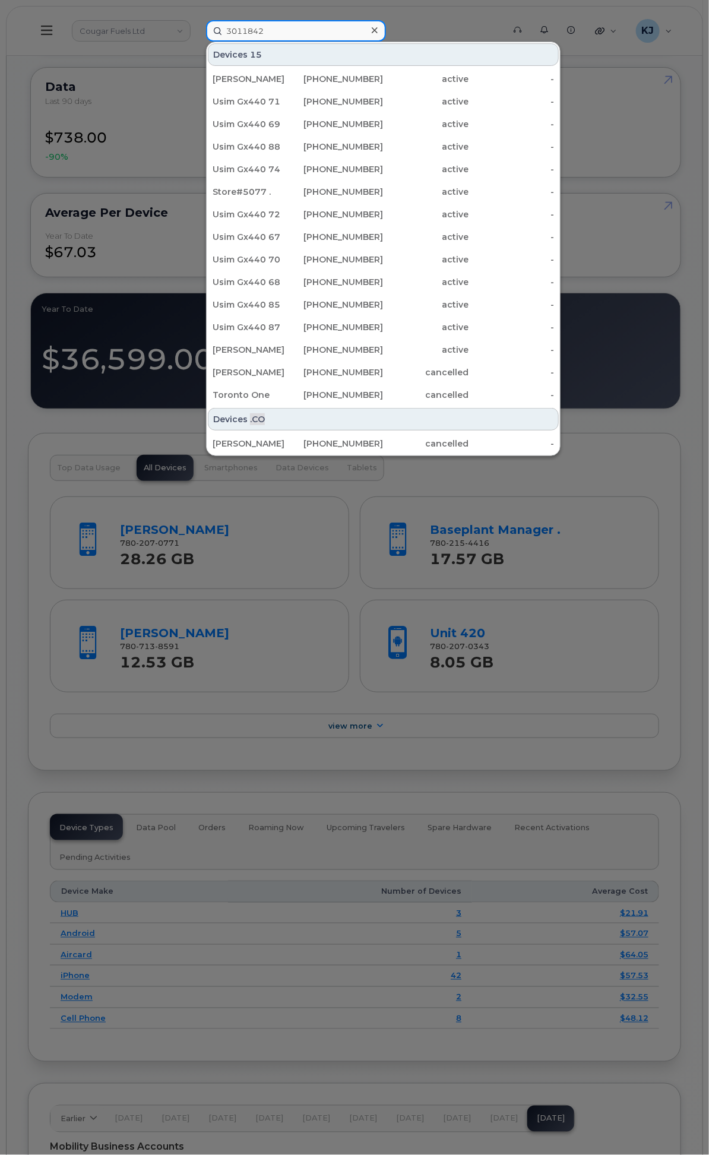
type input "3011842"
click at [67, 695] on div at bounding box center [354, 577] width 709 height 1155
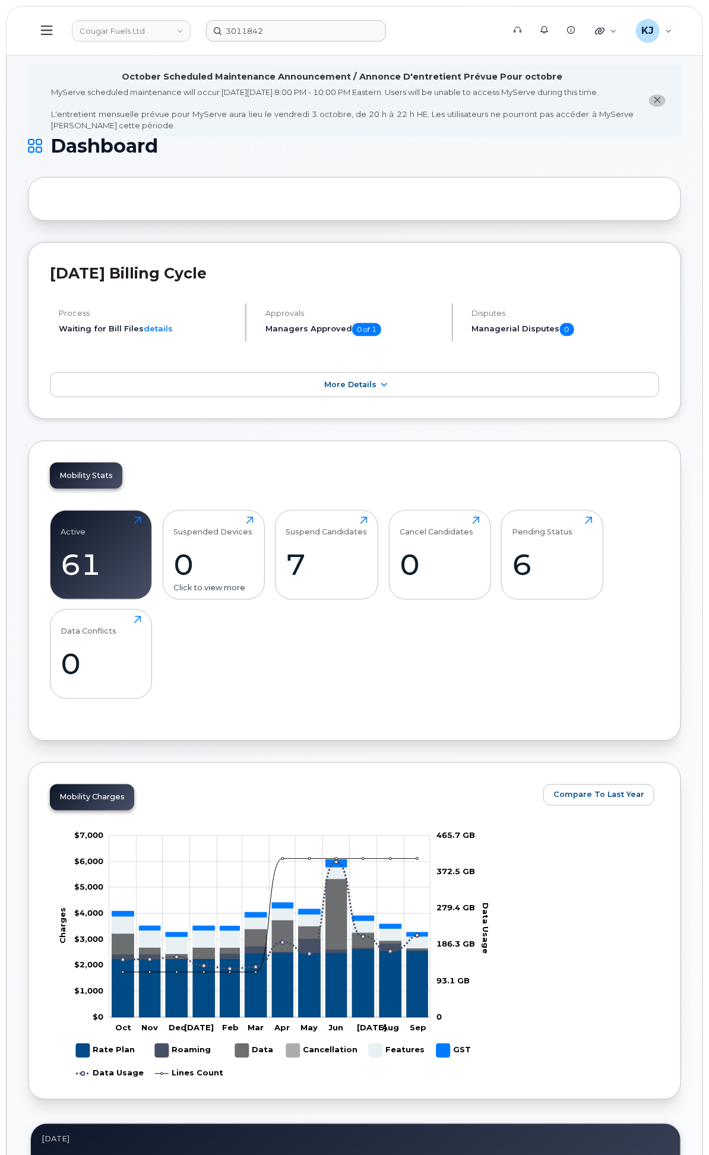
scroll to position [0, 0]
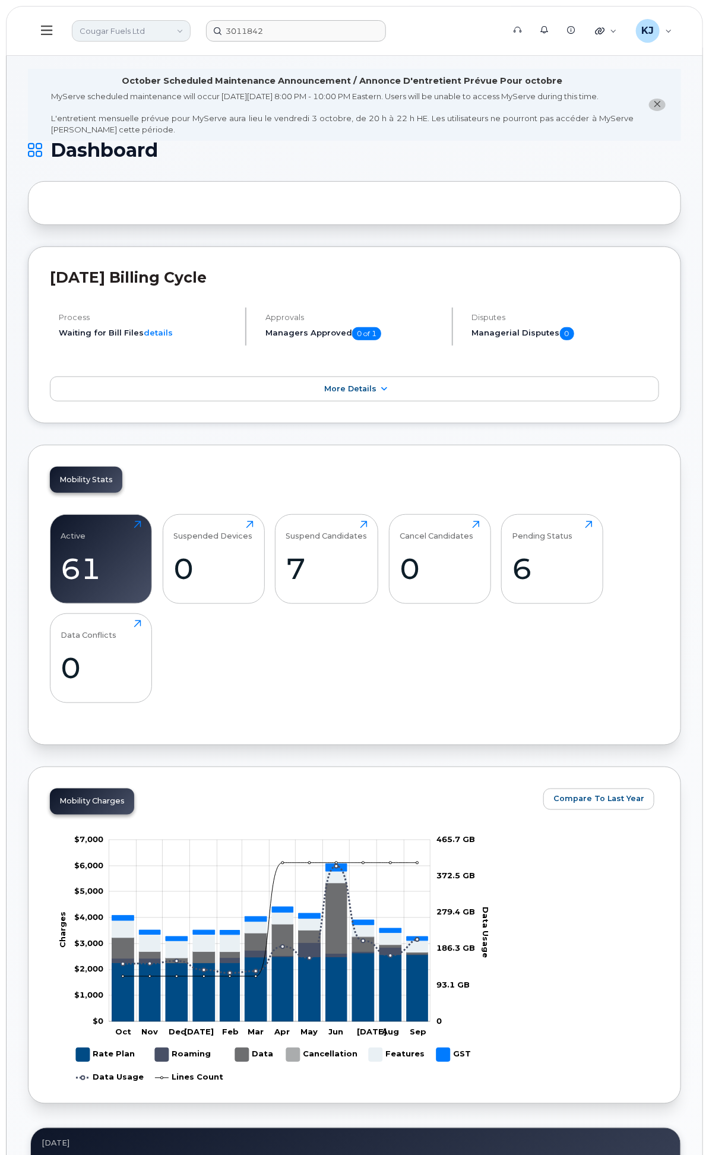
click at [191, 27] on link "Cougar Fuels Ltd" at bounding box center [131, 30] width 119 height 21
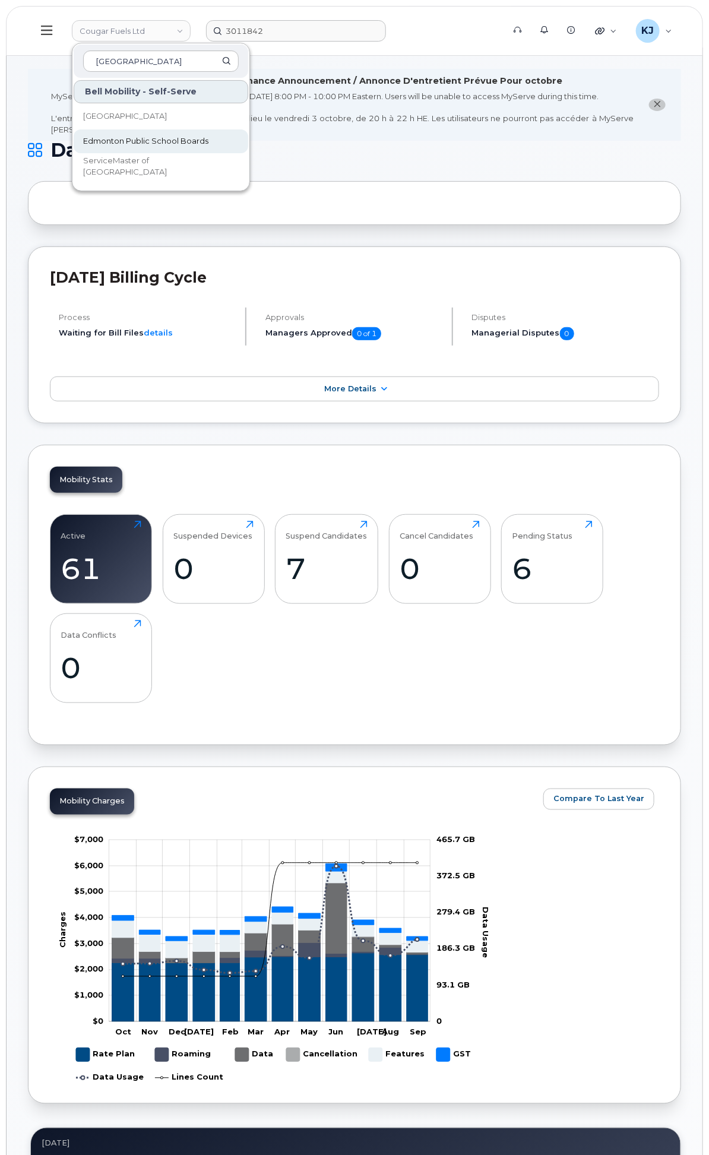
type input "edmonton"
click at [208, 135] on span "Edmonton Public School Boards" at bounding box center [145, 141] width 125 height 12
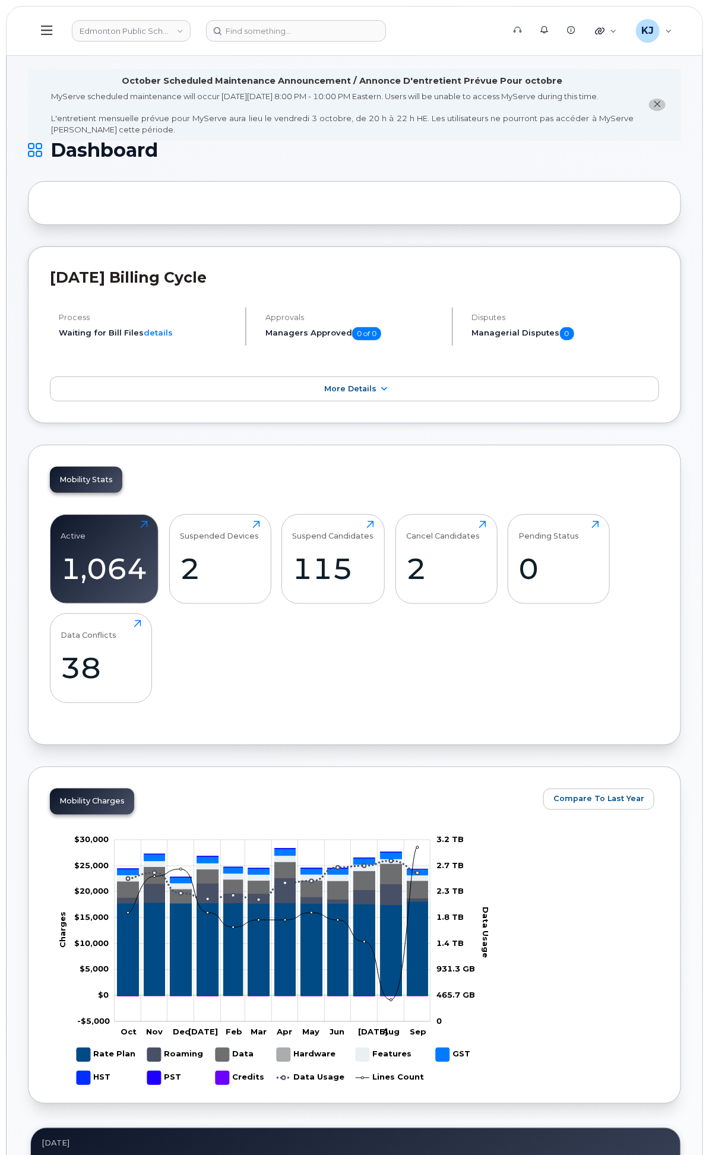
click at [0, 0] on div "System Settings" at bounding box center [0, 0] width 0 height 0
click at [0, 0] on link "Reporting" at bounding box center [0, 0] width 0 height 0
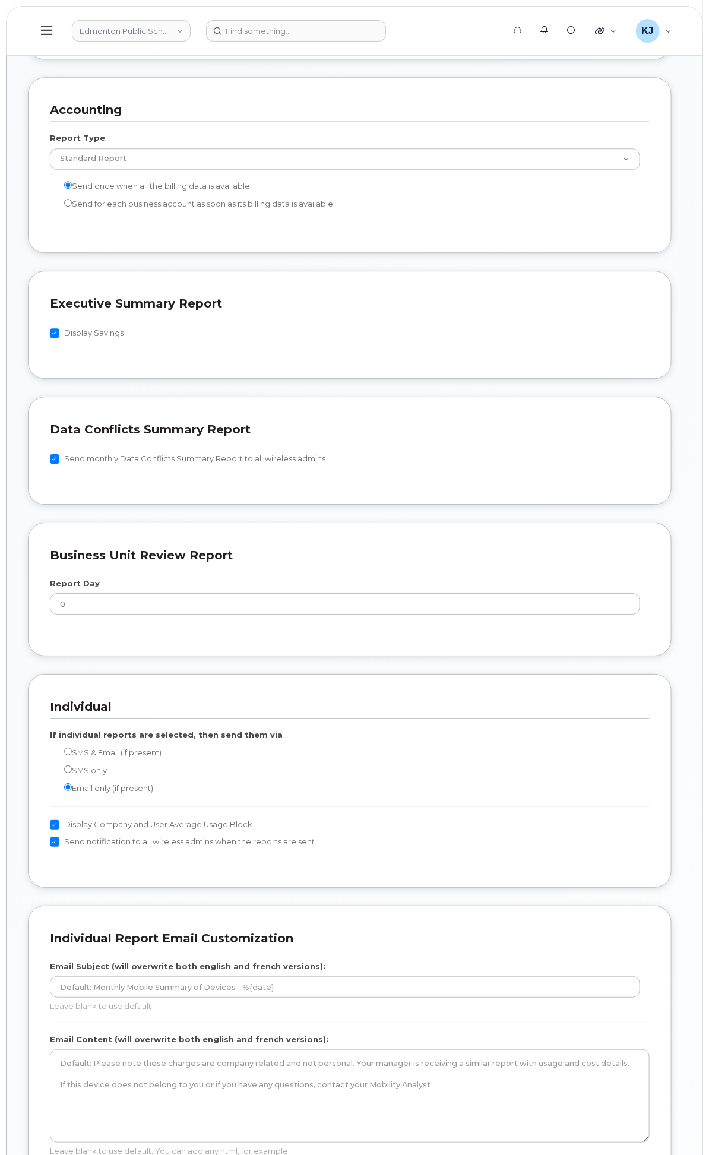
scroll to position [1055, 0]
click at [0, 0] on link "Users" at bounding box center [0, 0] width 0 height 0
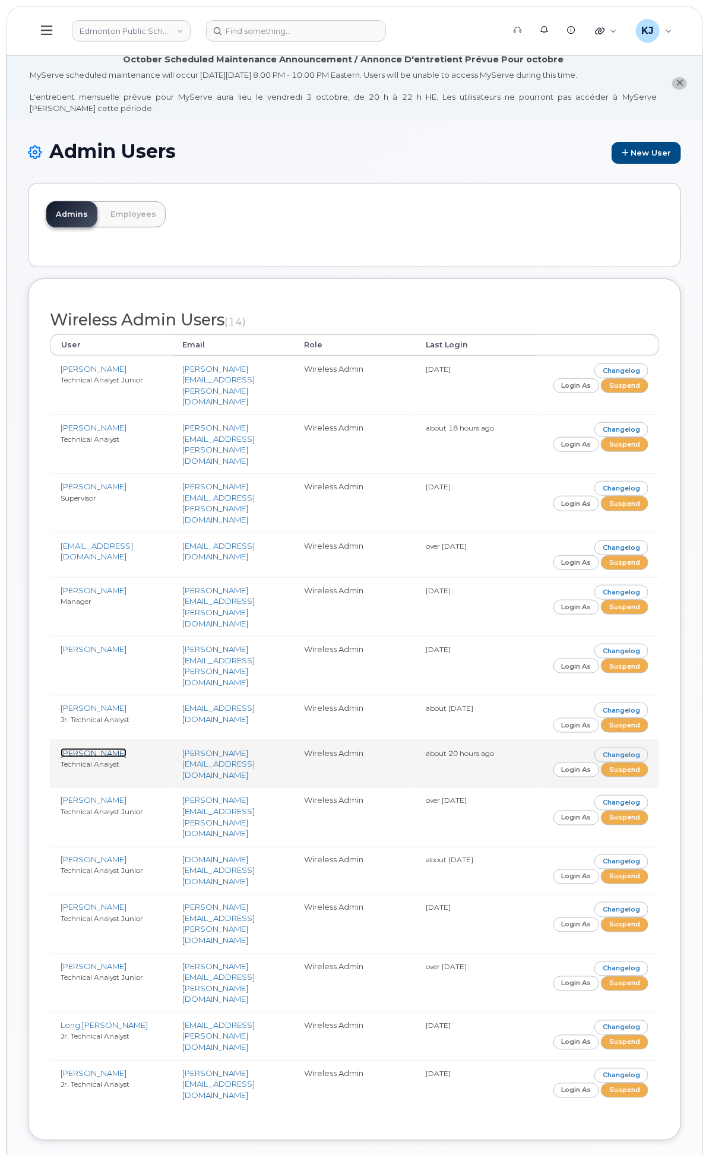
click at [126, 758] on link "[PERSON_NAME]" at bounding box center [94, 752] width 66 height 9
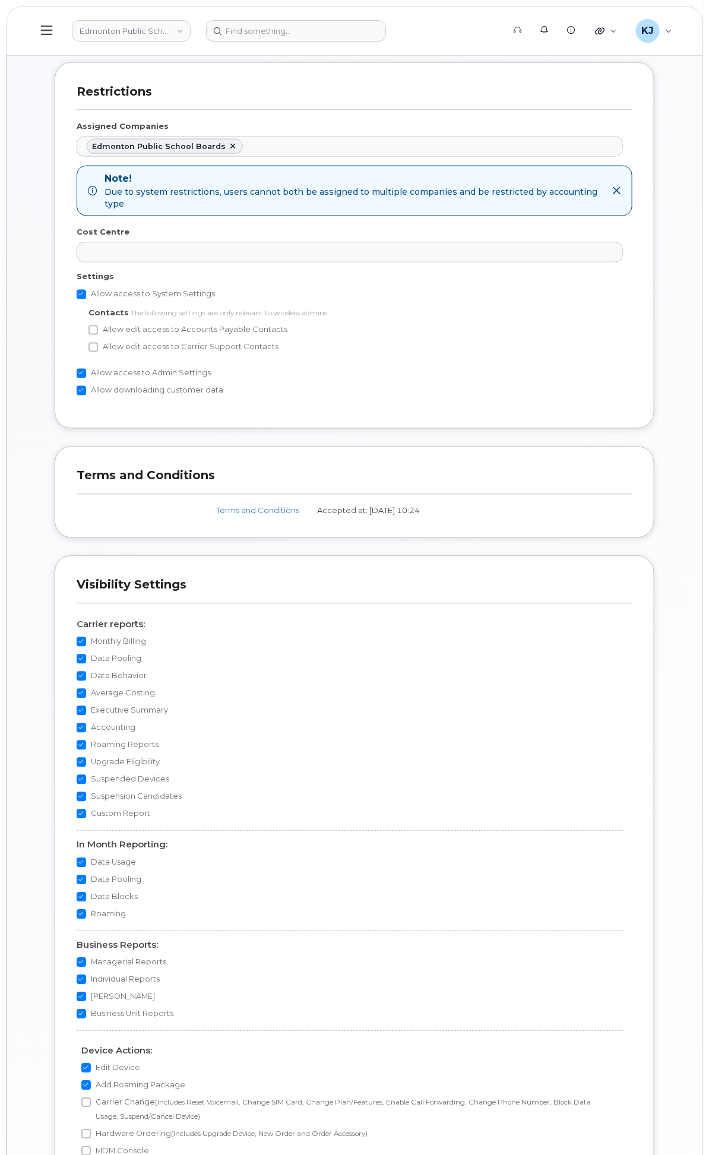
scroll to position [597, 0]
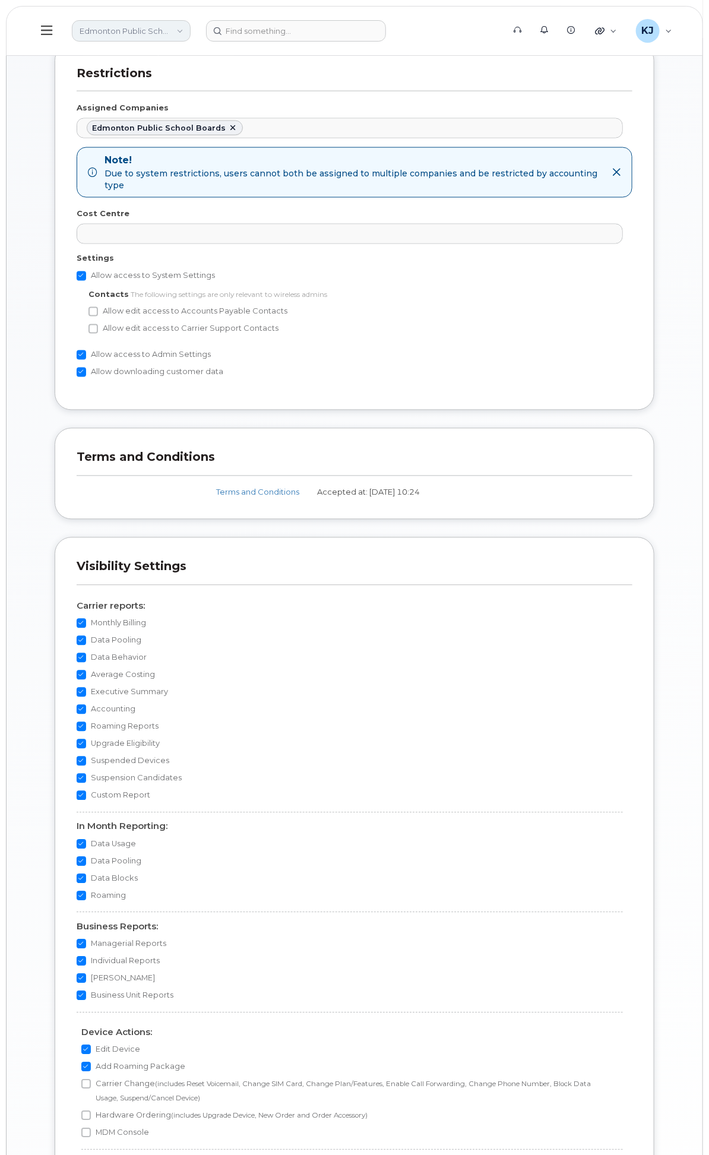
click at [191, 33] on link "Edmonton Public School Boards" at bounding box center [131, 30] width 119 height 21
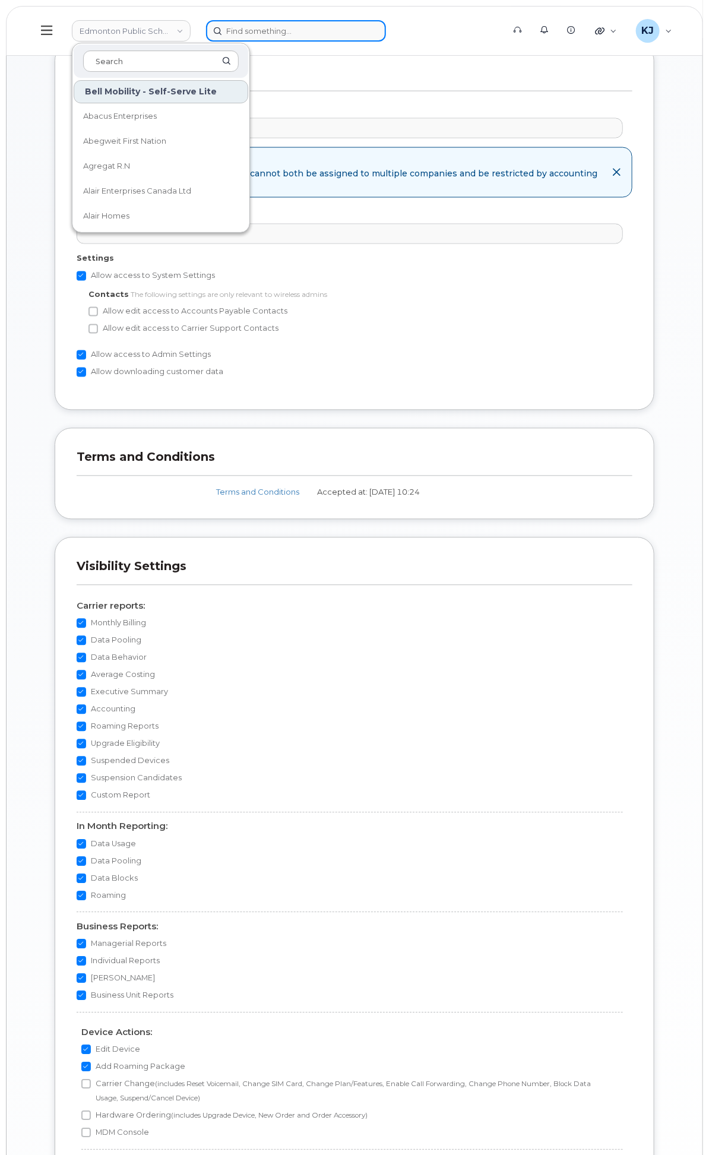
click at [386, 36] on input at bounding box center [296, 30] width 180 height 21
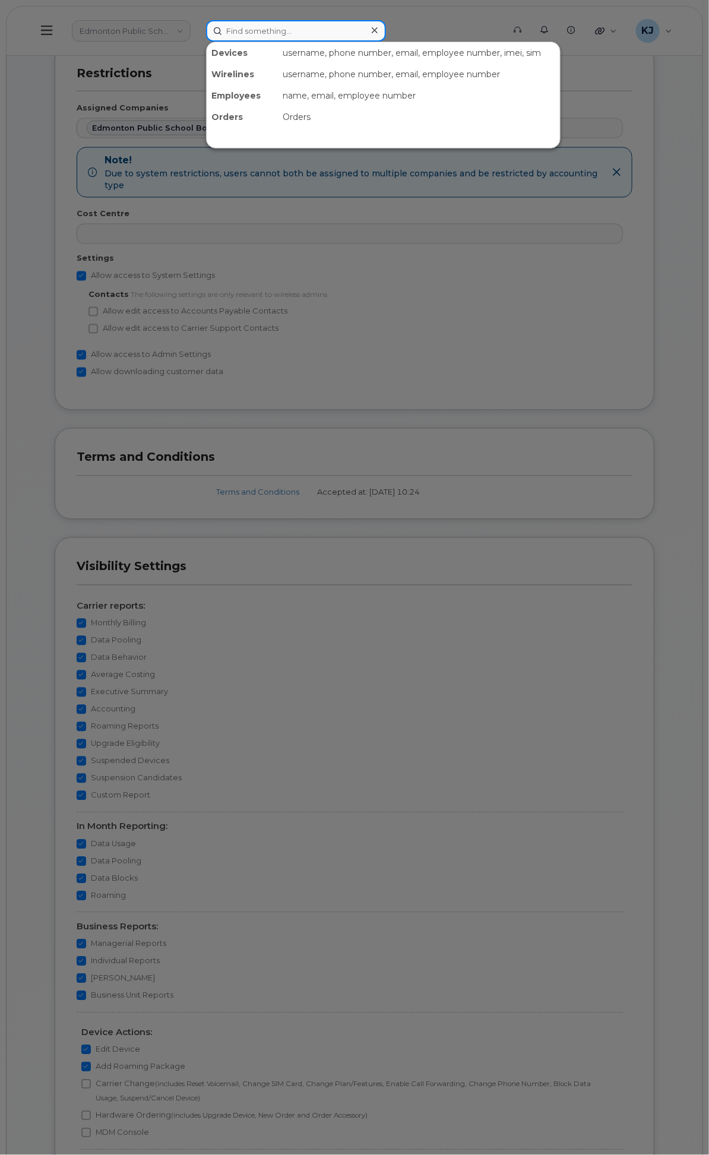
paste input "780.722.4429"
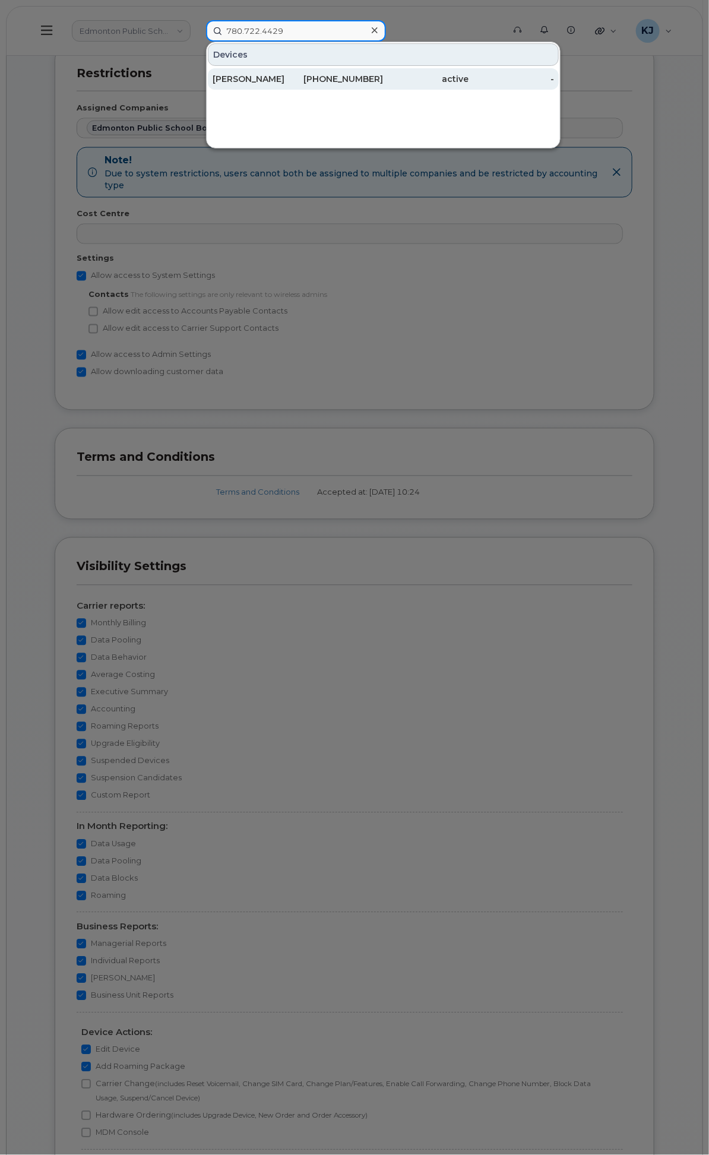
type input "780.722.4429"
click at [384, 74] on div "780-722-4429" at bounding box center [340, 79] width 85 height 12
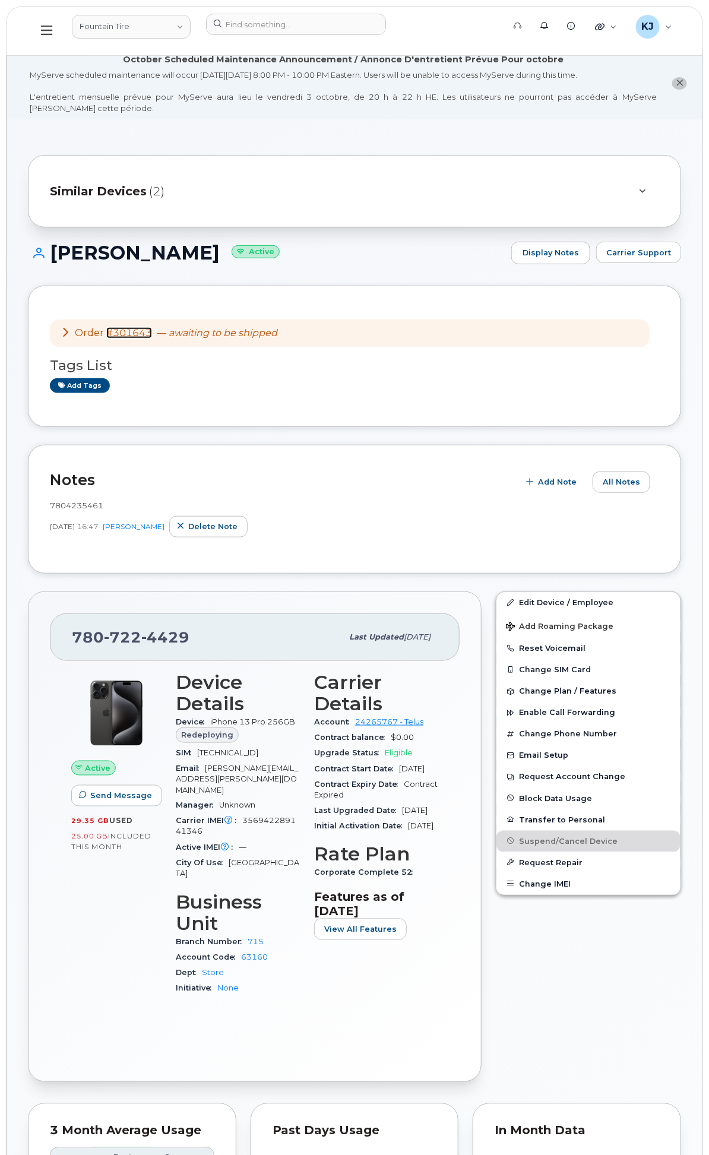
click at [152, 338] on link "#301643" at bounding box center [129, 332] width 46 height 11
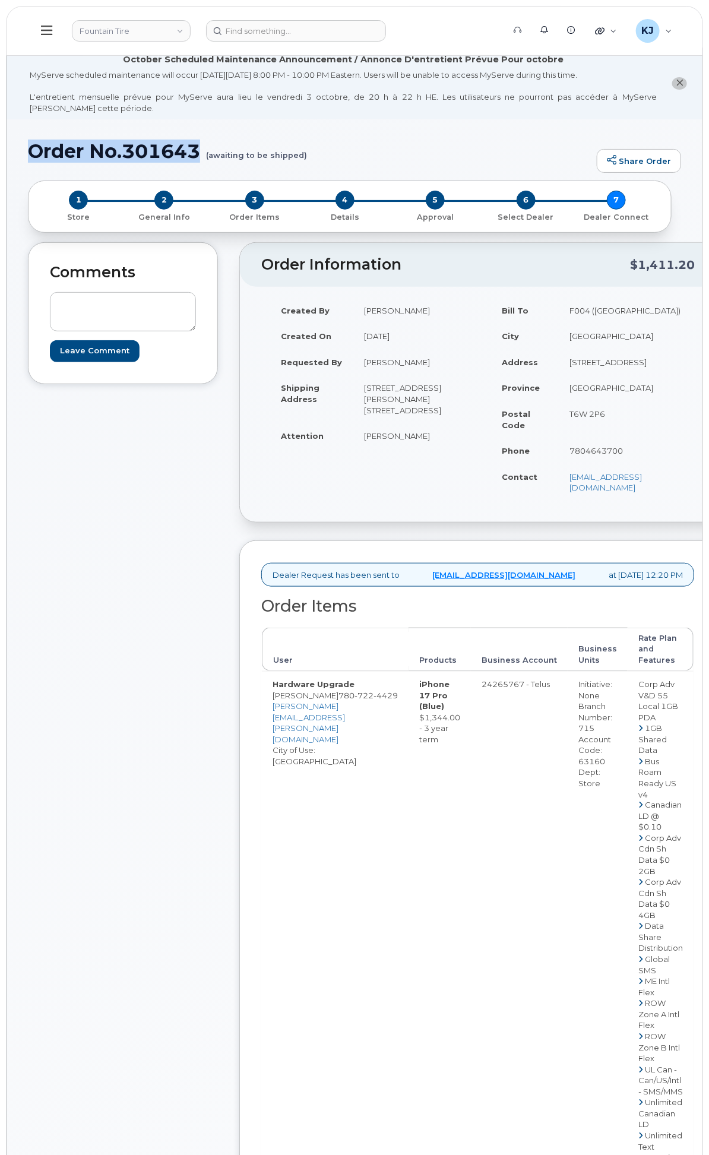
drag, startPoint x: 360, startPoint y: 170, endPoint x: 188, endPoint y: 167, distance: 172.8
click at [188, 161] on h1 "Order No.301643 (awaiting to be shipped)" at bounding box center [309, 151] width 563 height 21
copy h1 "Order No.301643"
click at [0, 0] on div "General Settings" at bounding box center [0, 0] width 0 height 0
click at [0, 0] on div "System Settings" at bounding box center [0, 0] width 0 height 0
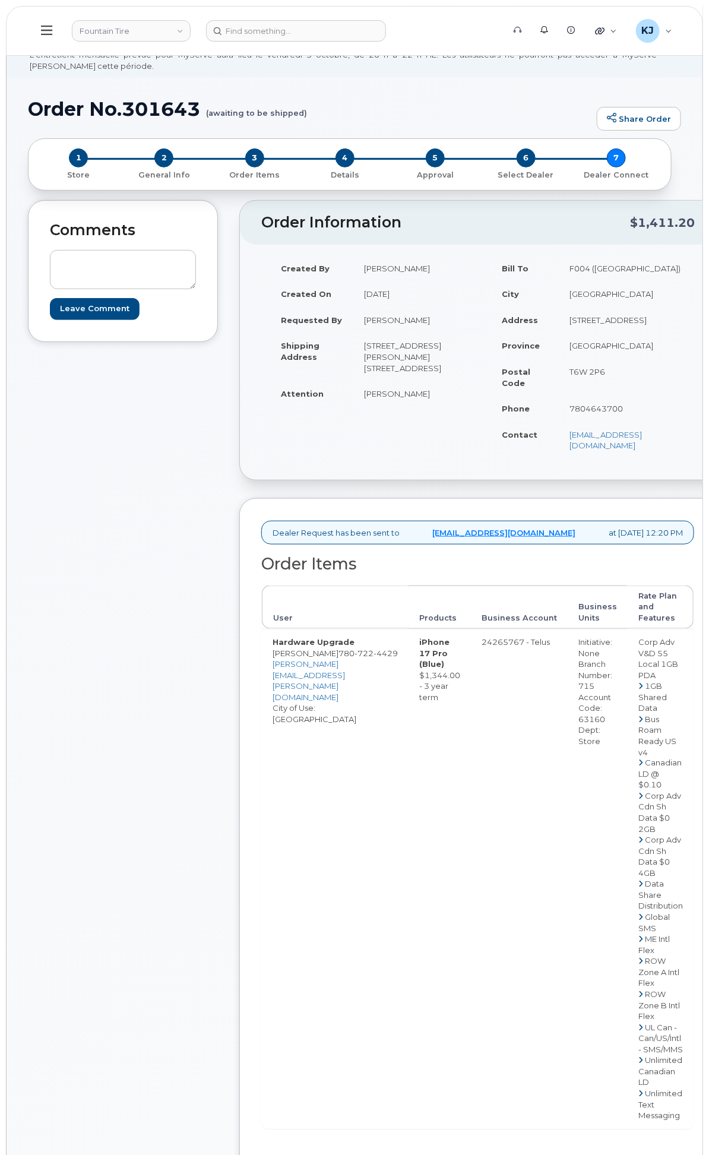
scroll to position [66, 0]
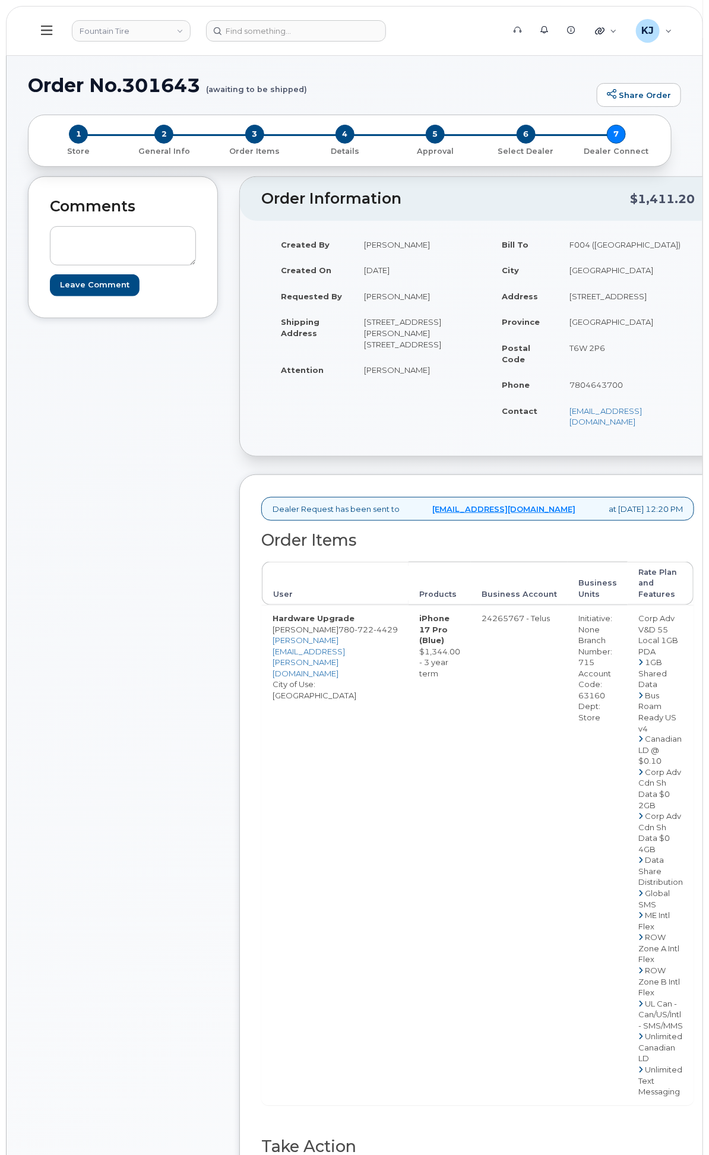
click at [0, 0] on div "Admin Settings" at bounding box center [0, 0] width 0 height 0
click at [0, 0] on link "SSO SAML" at bounding box center [0, 0] width 0 height 0
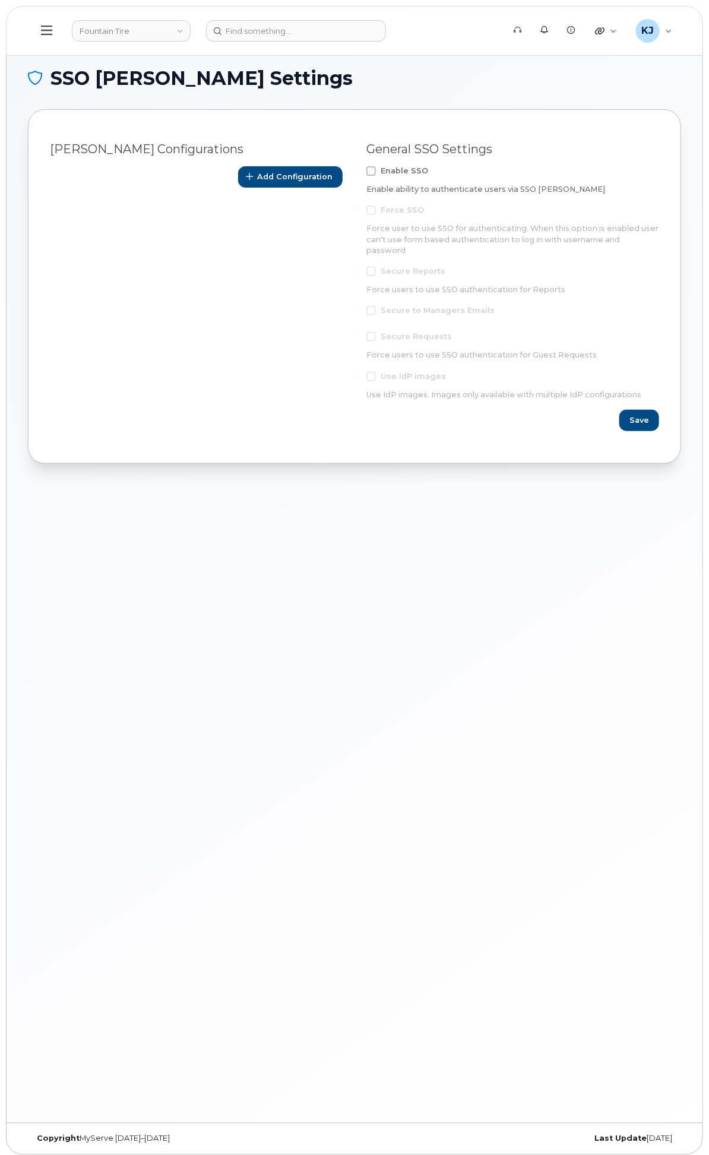
click at [0, 0] on img at bounding box center [0, 0] width 0 height 0
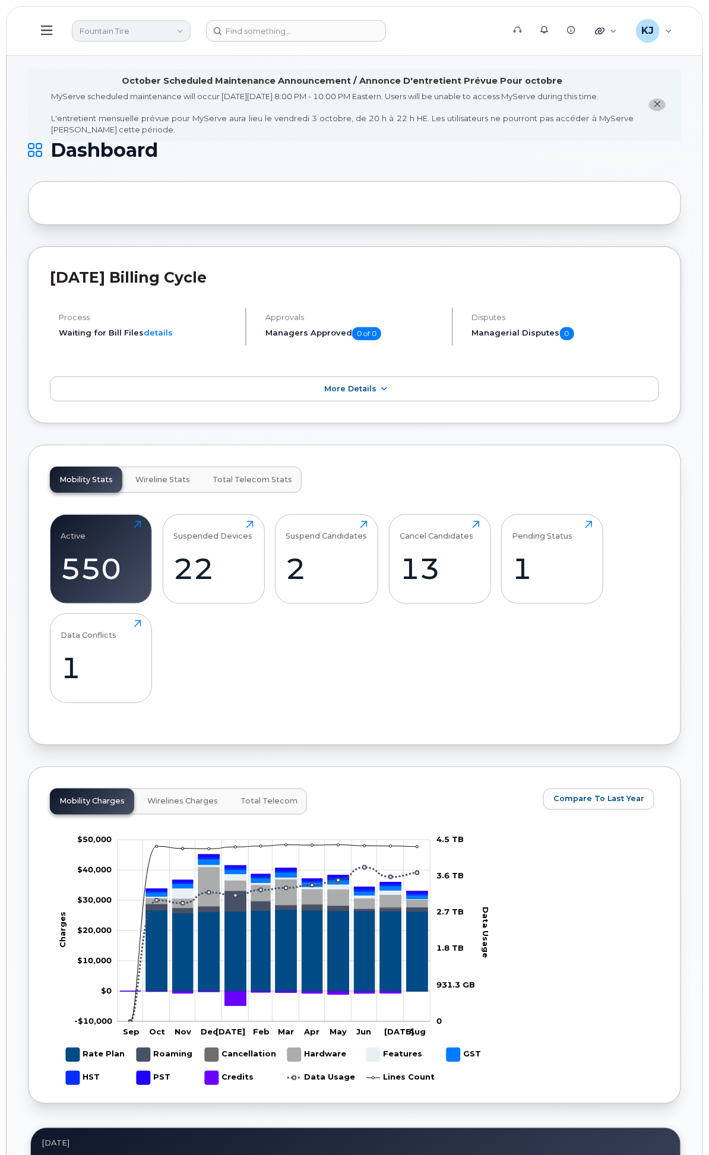
drag, startPoint x: 269, startPoint y: 21, endPoint x: 265, endPoint y: 26, distance: 6.3
click at [191, 21] on link "Fountain Tire" at bounding box center [131, 30] width 119 height 21
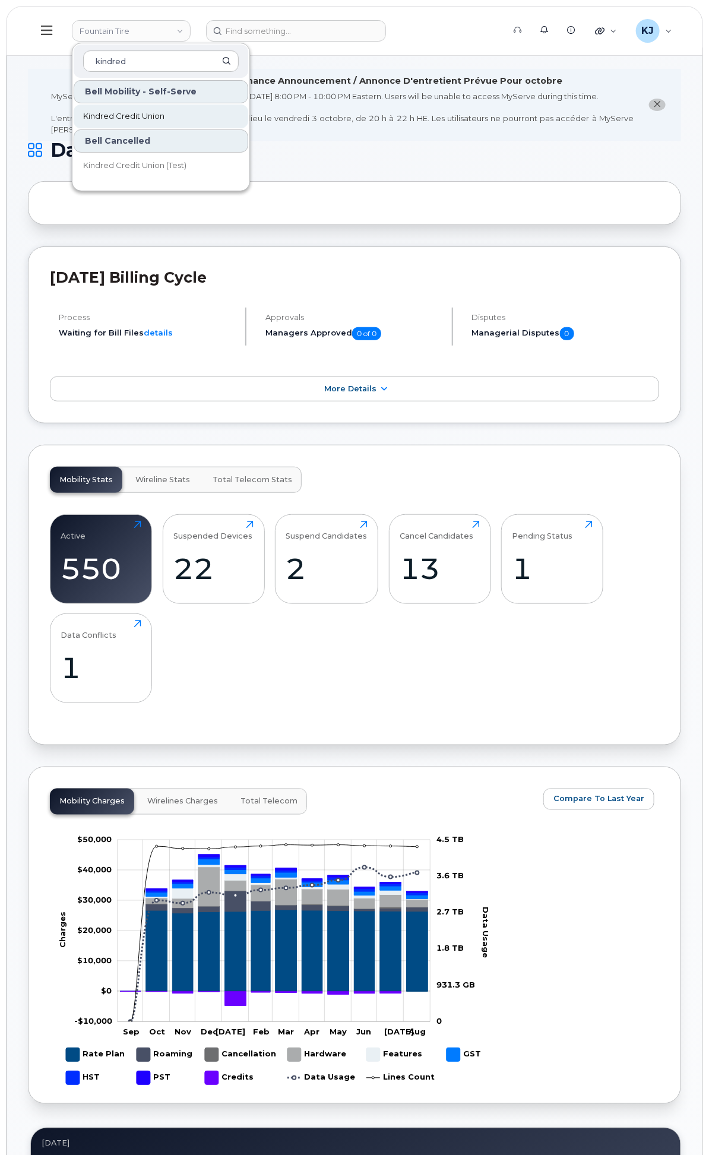
type input "kindred"
click at [164, 113] on span "Kindred Credit Union" at bounding box center [123, 116] width 81 height 12
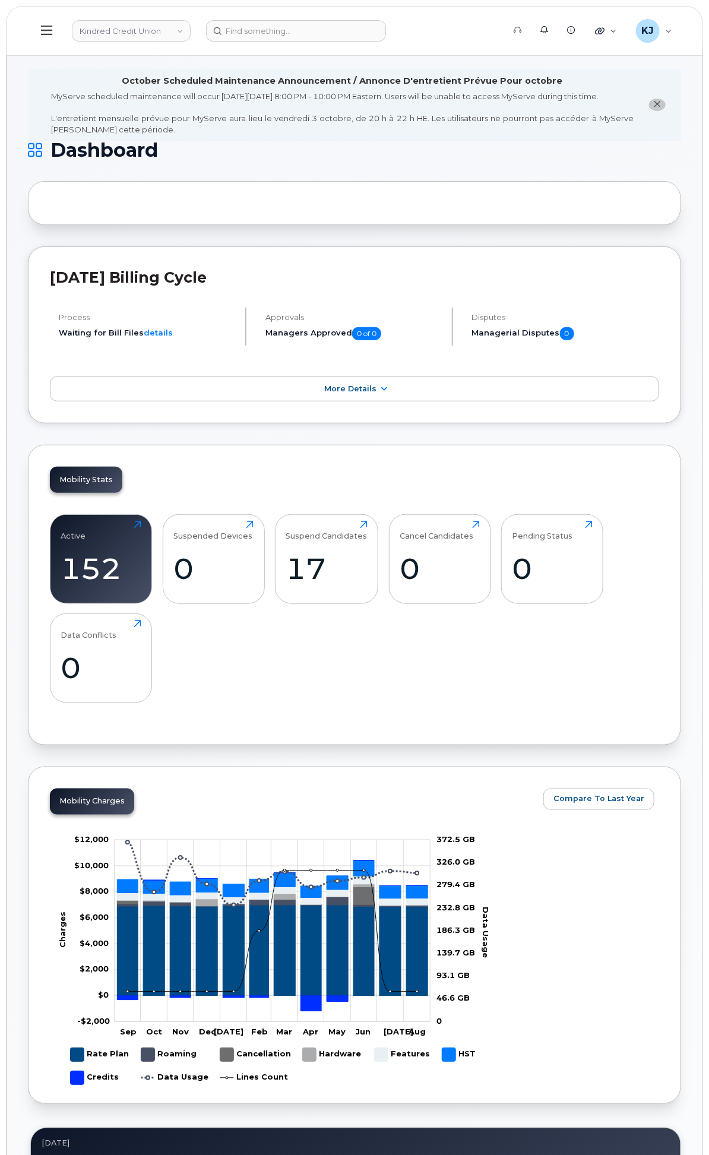
click at [0, 0] on div "Admin Settings" at bounding box center [0, 0] width 0 height 0
click at [0, 0] on div "System Settings" at bounding box center [0, 0] width 0 height 0
click at [0, 0] on link "Users" at bounding box center [0, 0] width 0 height 0
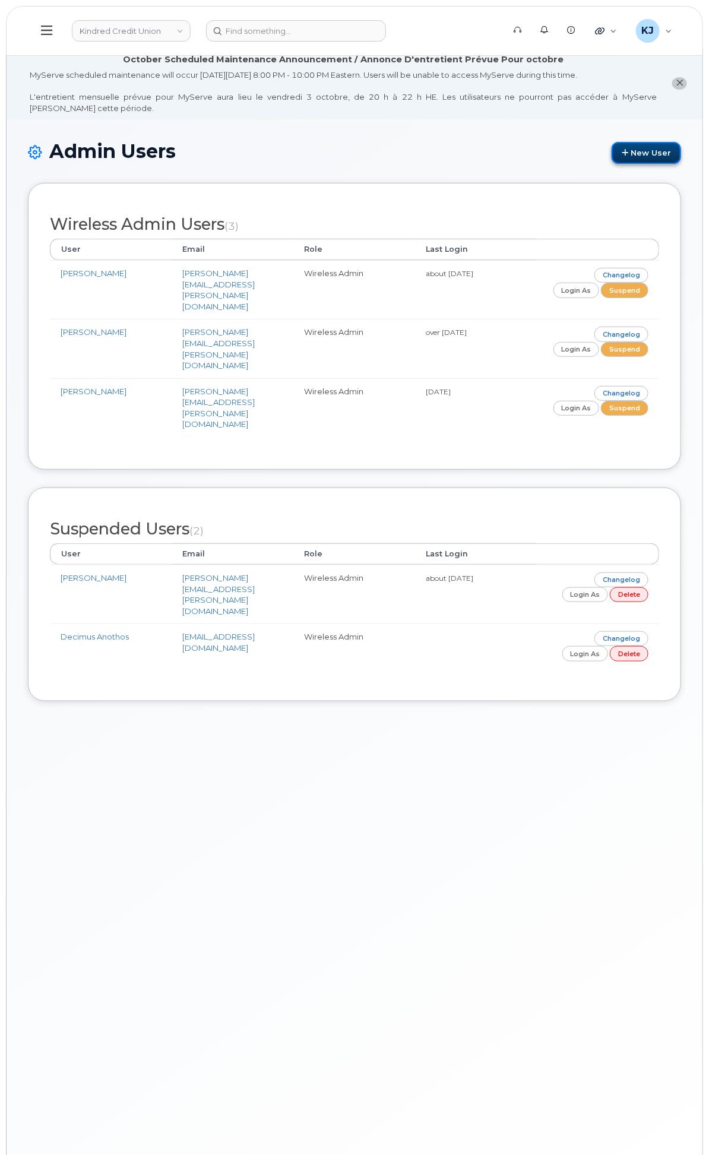
click at [638, 157] on link "New User" at bounding box center [646, 153] width 69 height 22
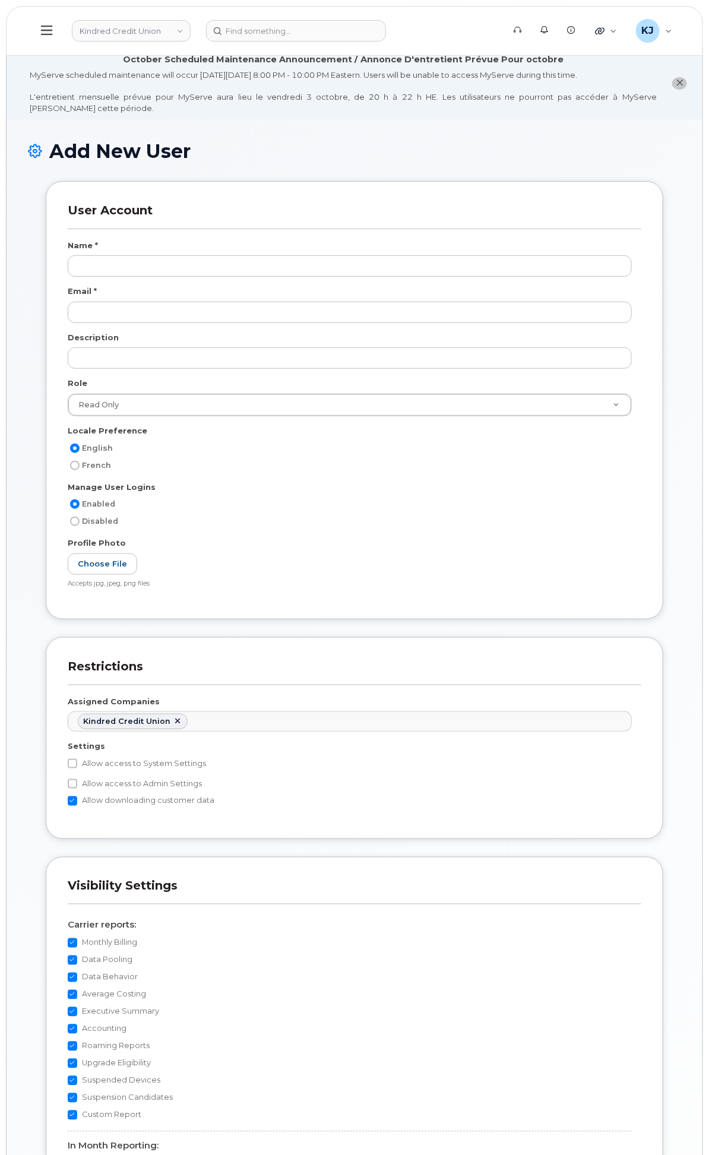
scroll to position [3937, 0]
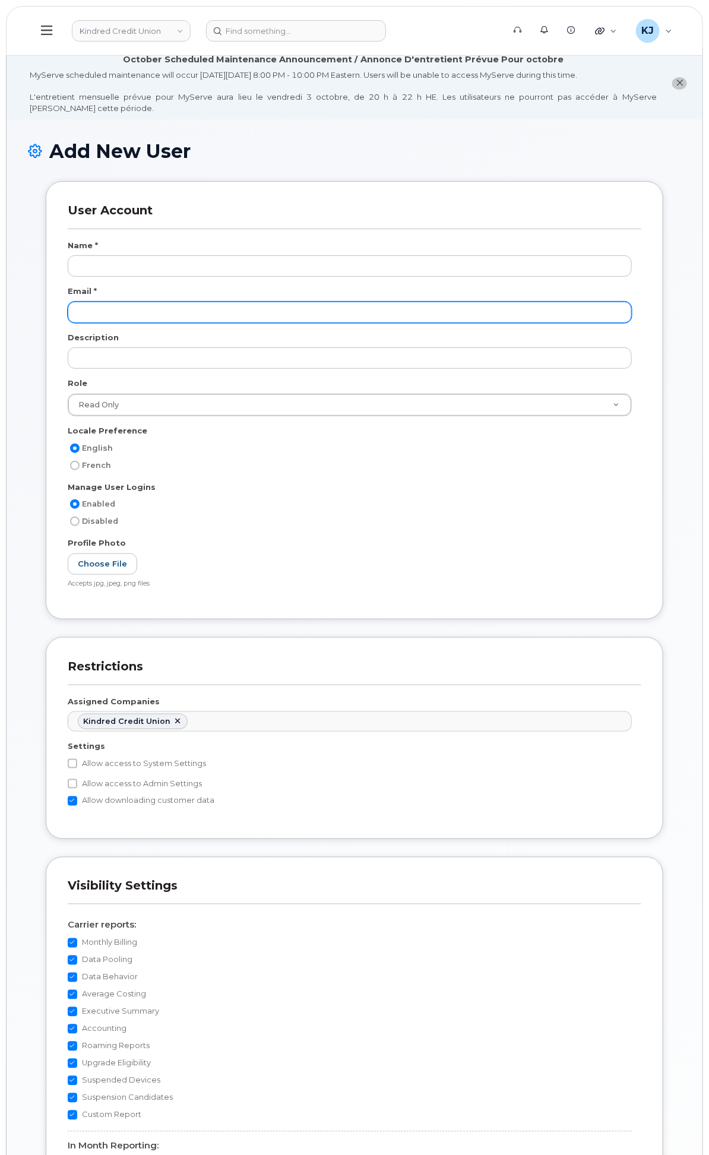
click at [332, 323] on input "email" at bounding box center [350, 312] width 564 height 21
paste input "Aram.Izadi@kindredcu.com"
type input "Aram.Izadi@kindredcu.com"
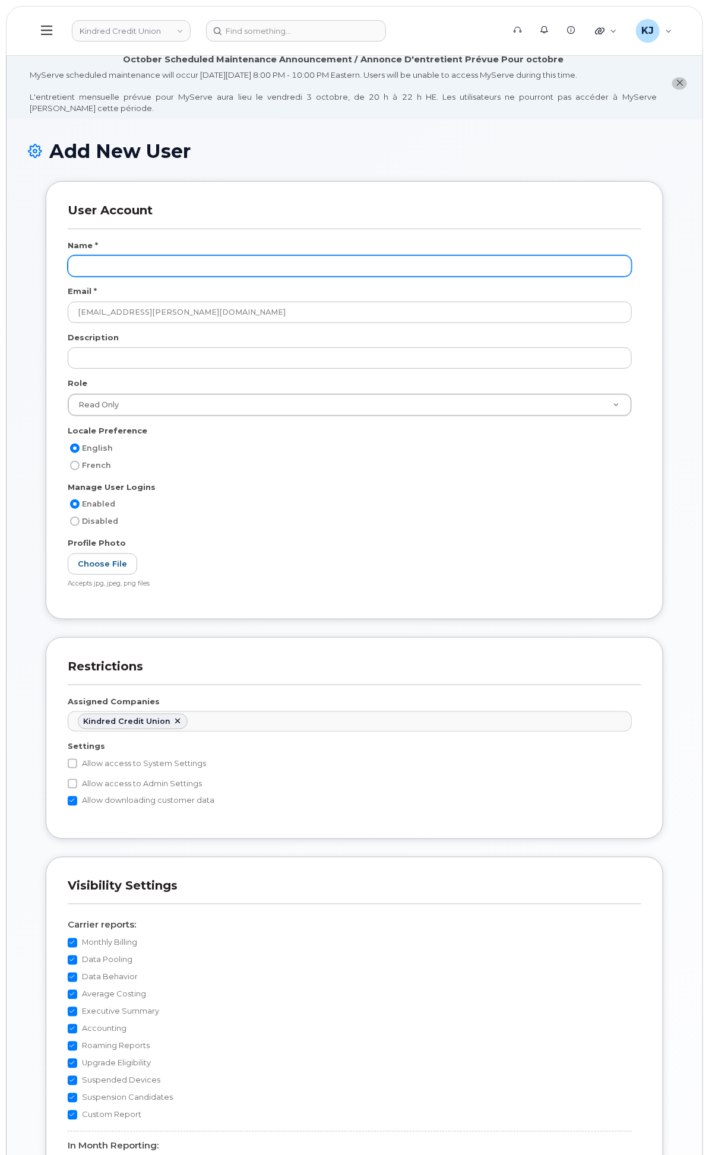
click at [325, 277] on input "text" at bounding box center [350, 265] width 564 height 21
paste input "[PERSON_NAME]"
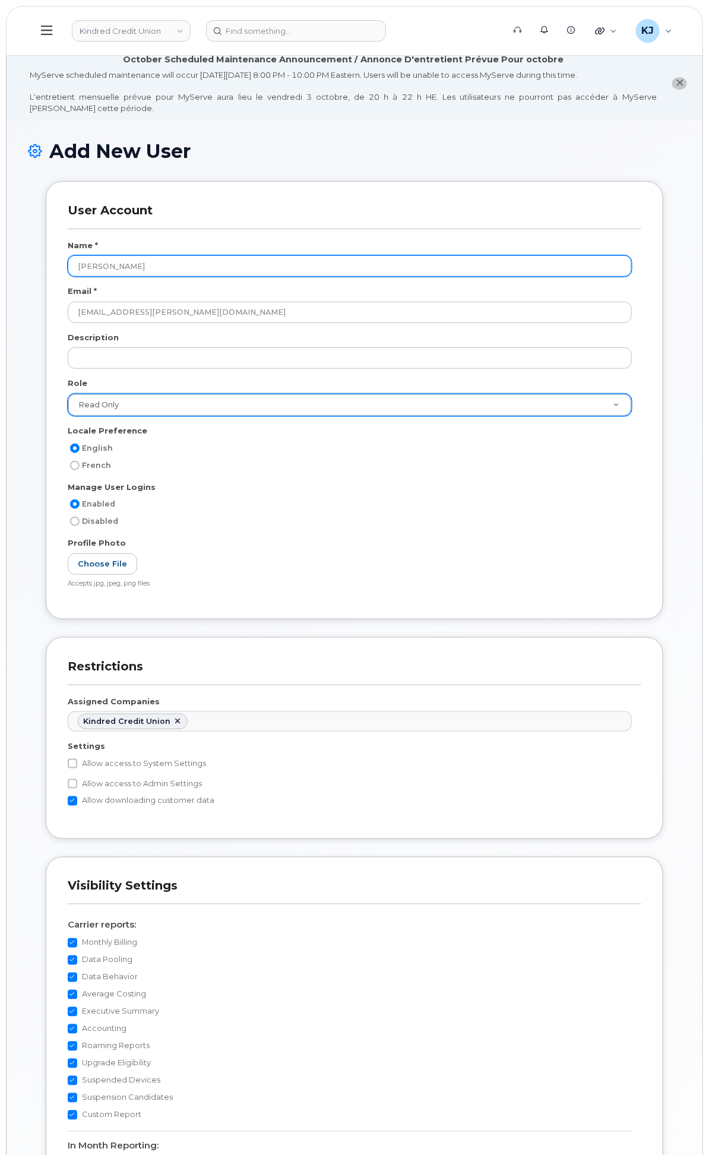
type input "[PERSON_NAME]"
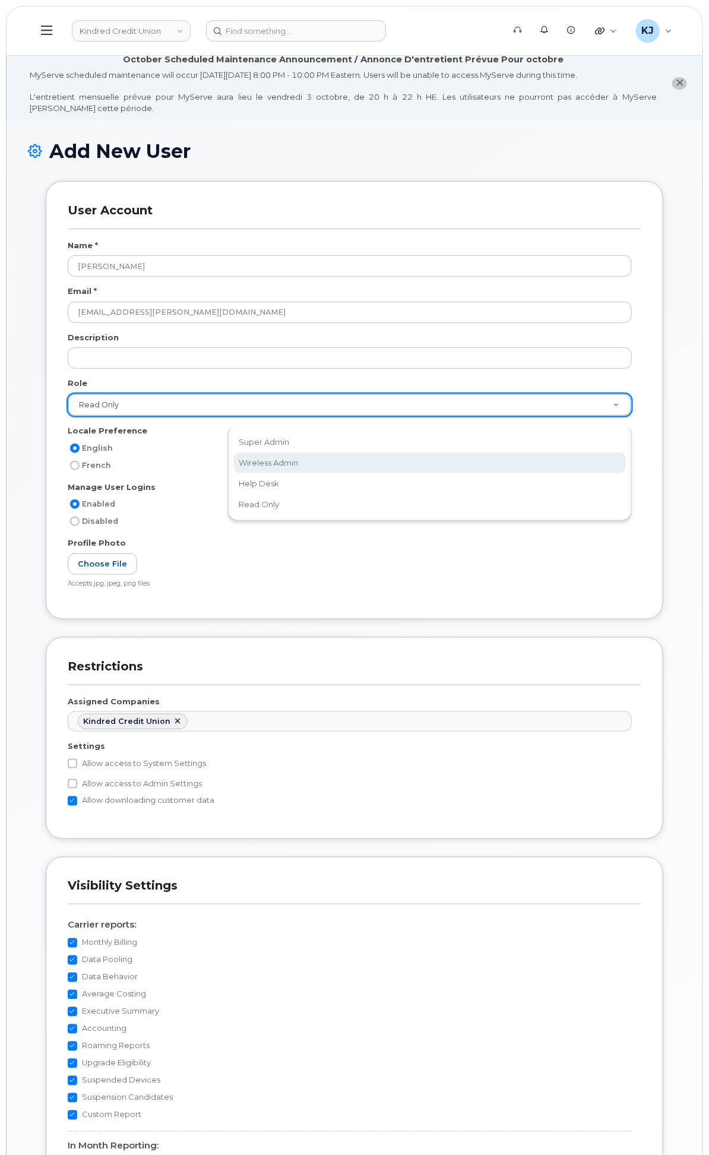
scroll to position [0, 4]
select select "wireless_admin"
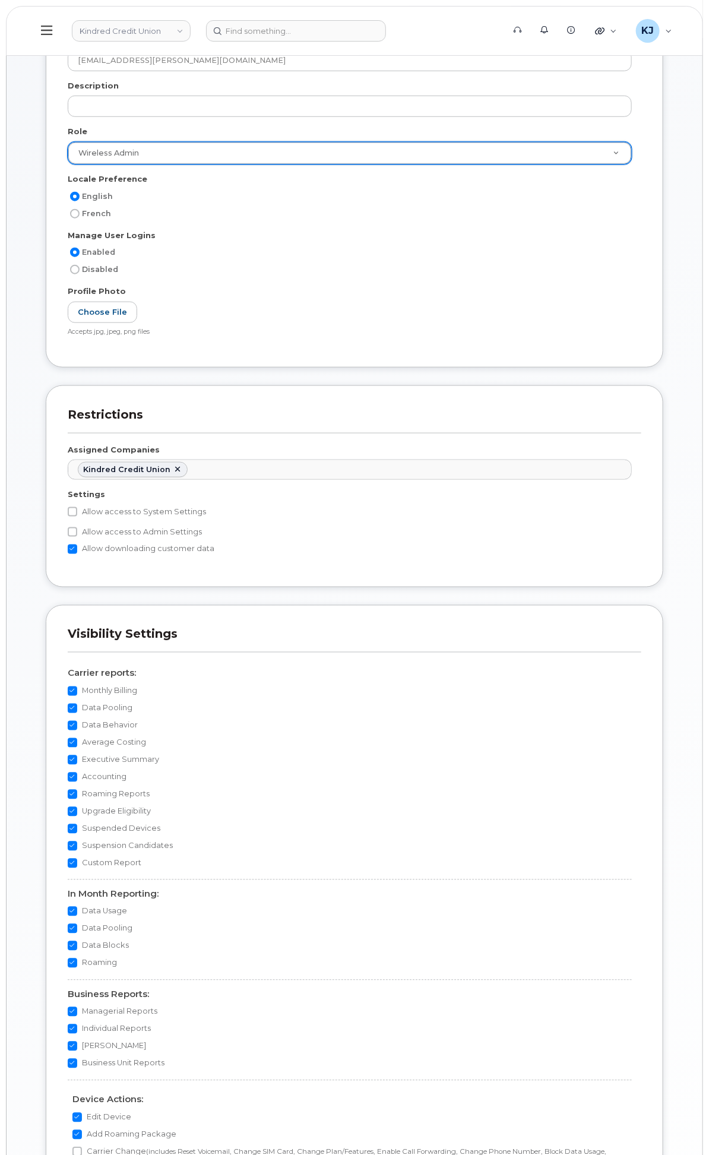
scroll to position [319, 0]
